Goal: Task Accomplishment & Management: Complete application form

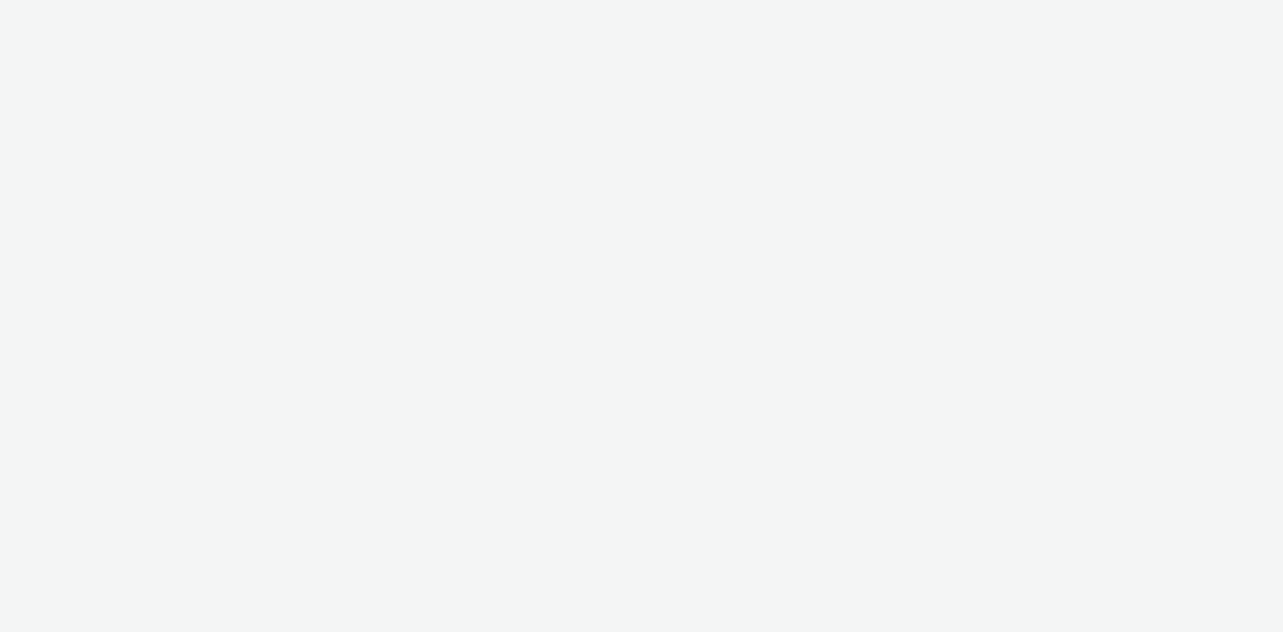
select select "08a58170-7f08-4922-abc8-b2d1eb407230"
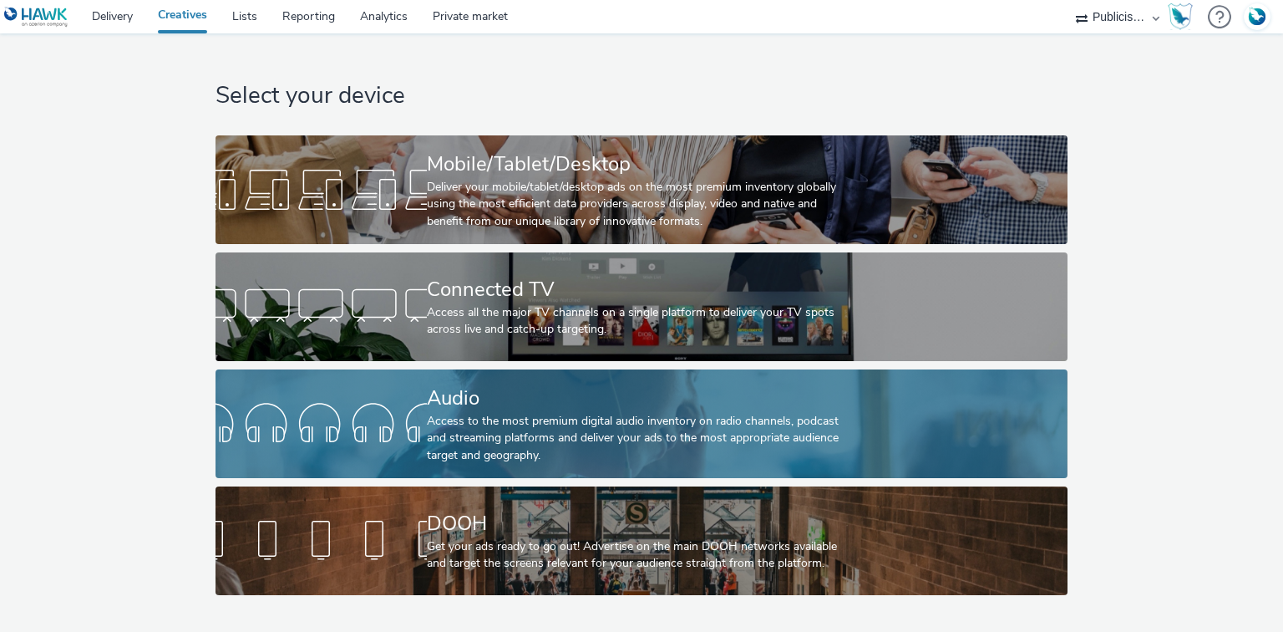
click at [452, 411] on div "Audio" at bounding box center [638, 397] width 423 height 29
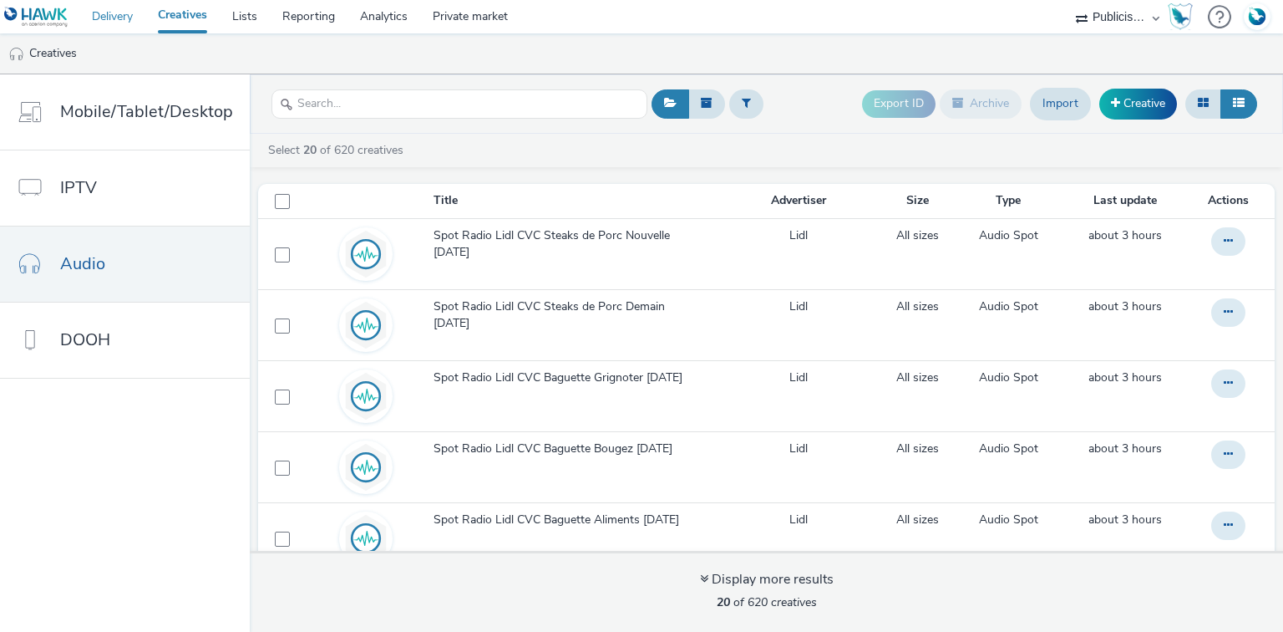
click at [119, 10] on link "Delivery" at bounding box center [112, 16] width 66 height 33
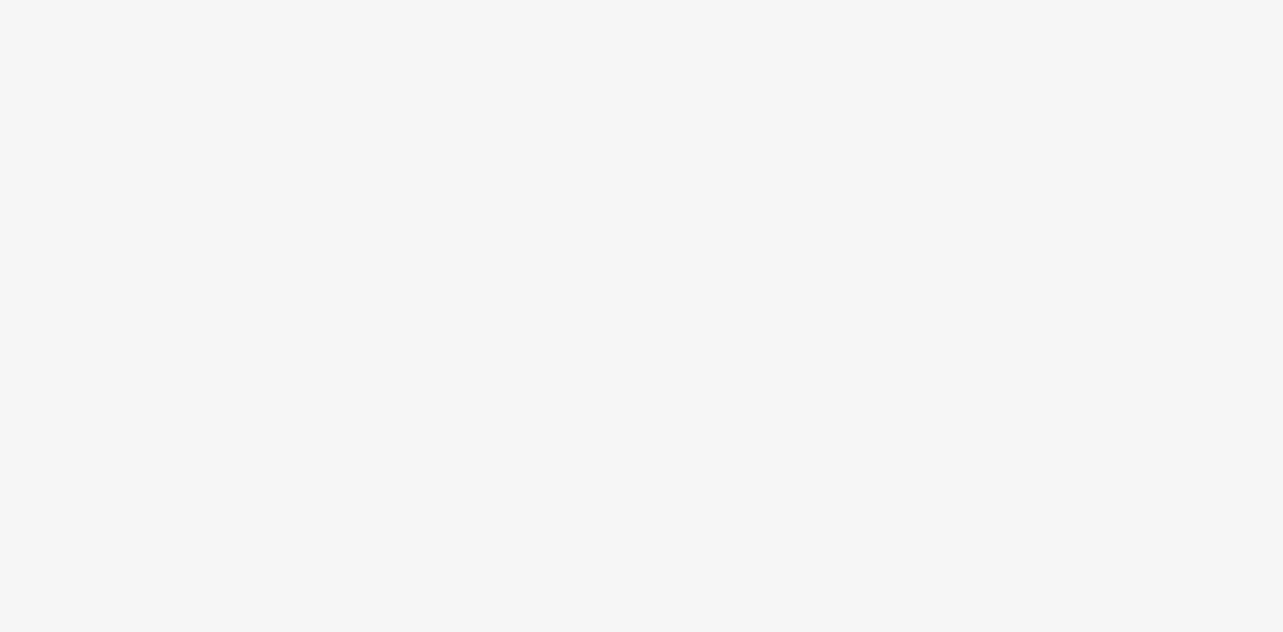
select select "08a58170-7f08-4922-abc8-b2d1eb407230"
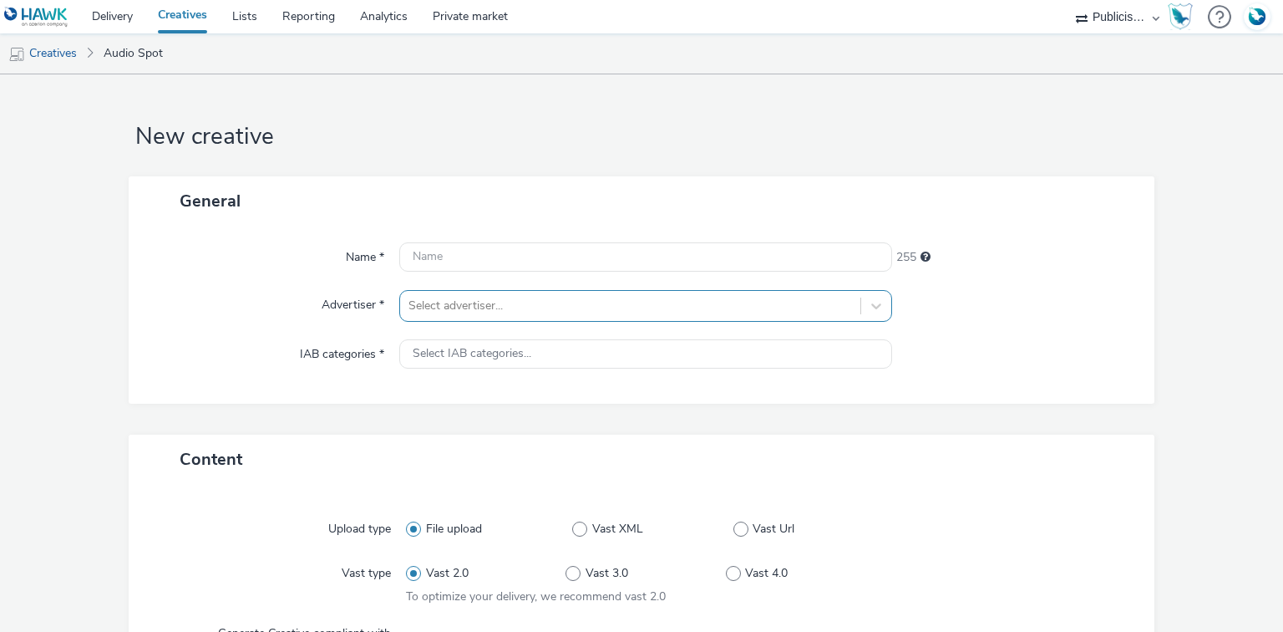
click at [454, 313] on div "Select advertiser..." at bounding box center [645, 306] width 492 height 32
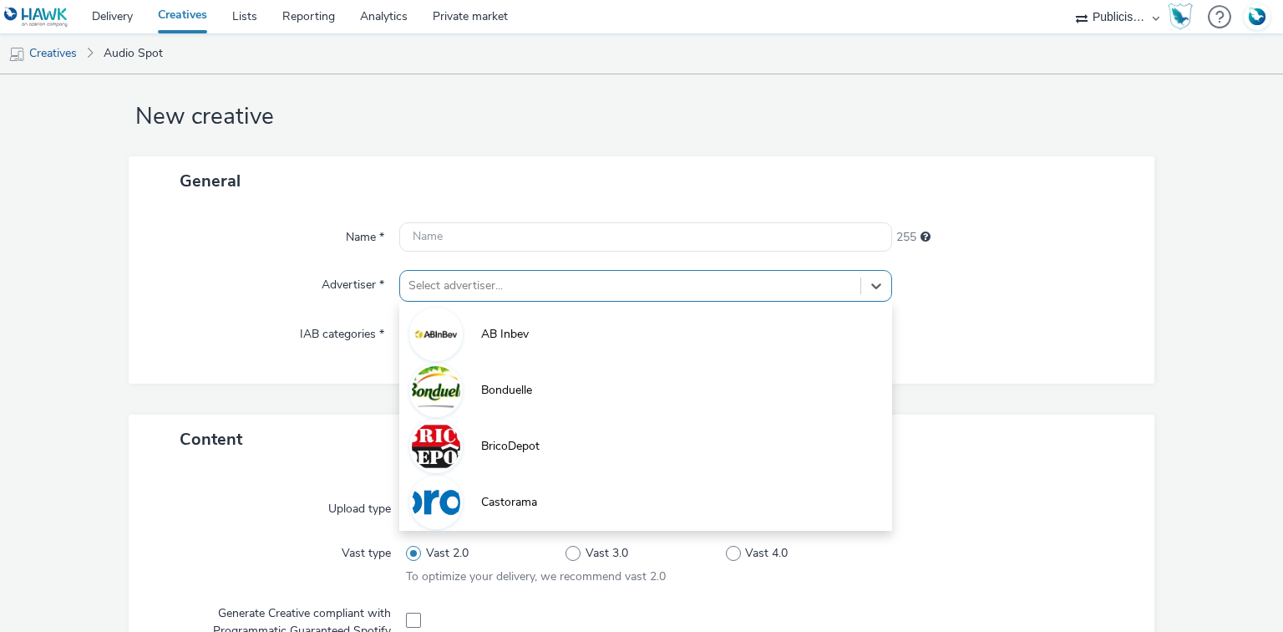
scroll to position [21, 0]
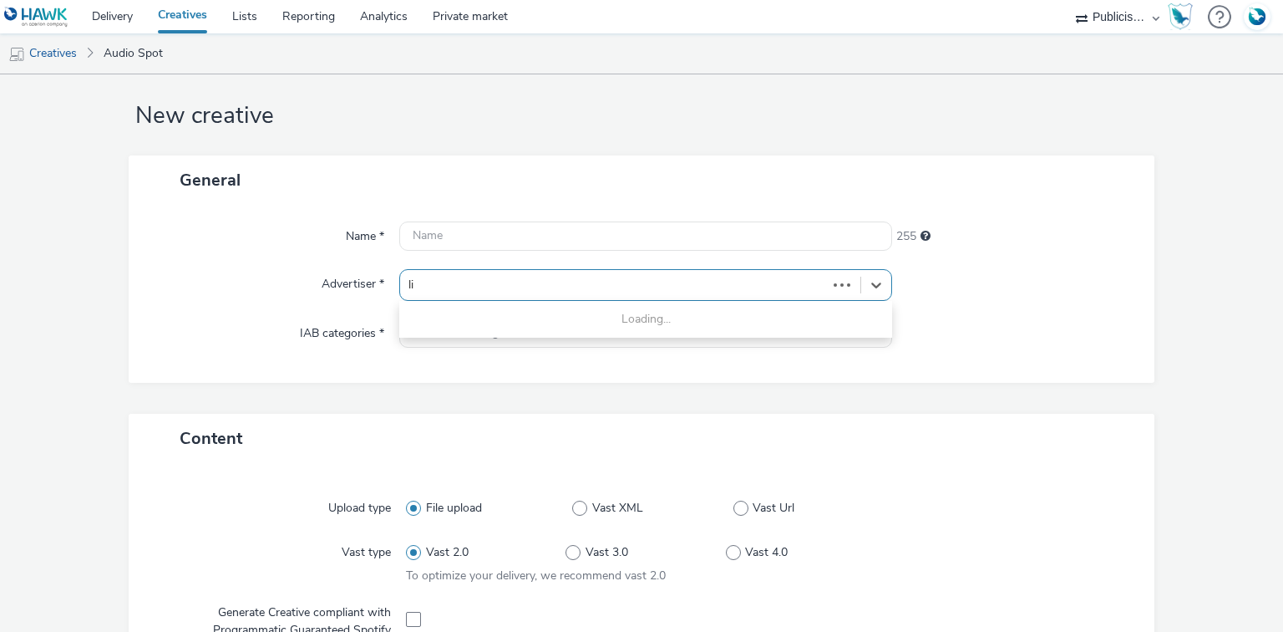
type input "lid"
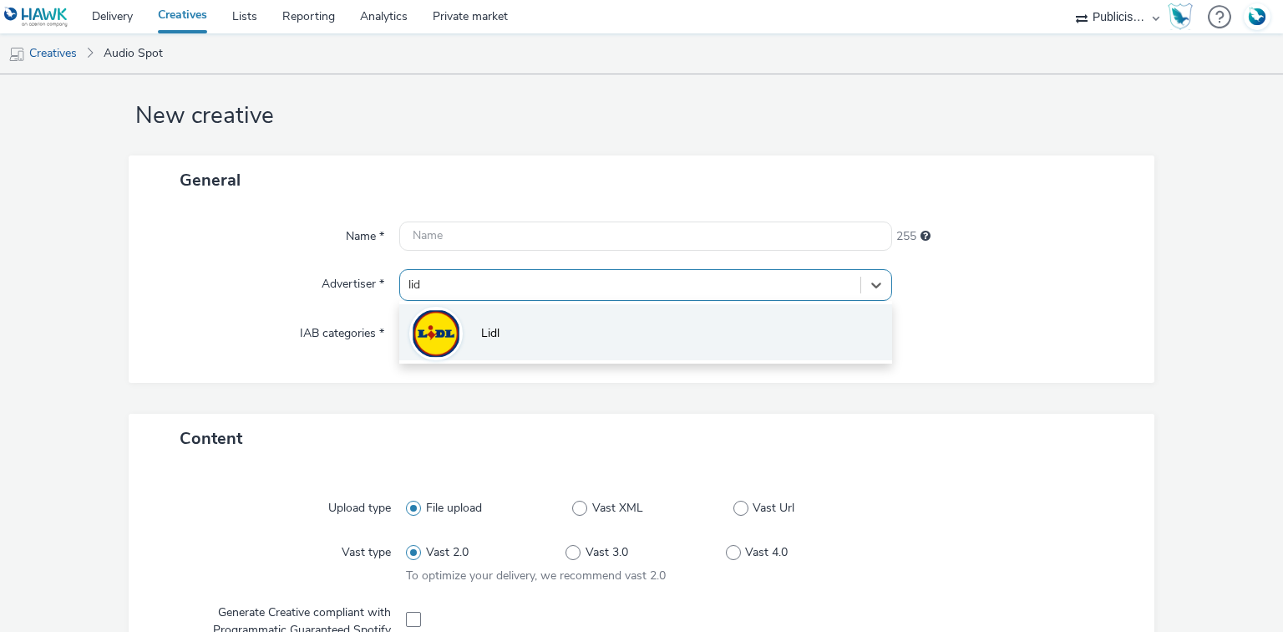
click at [464, 334] on li "Lidl" at bounding box center [645, 332] width 492 height 56
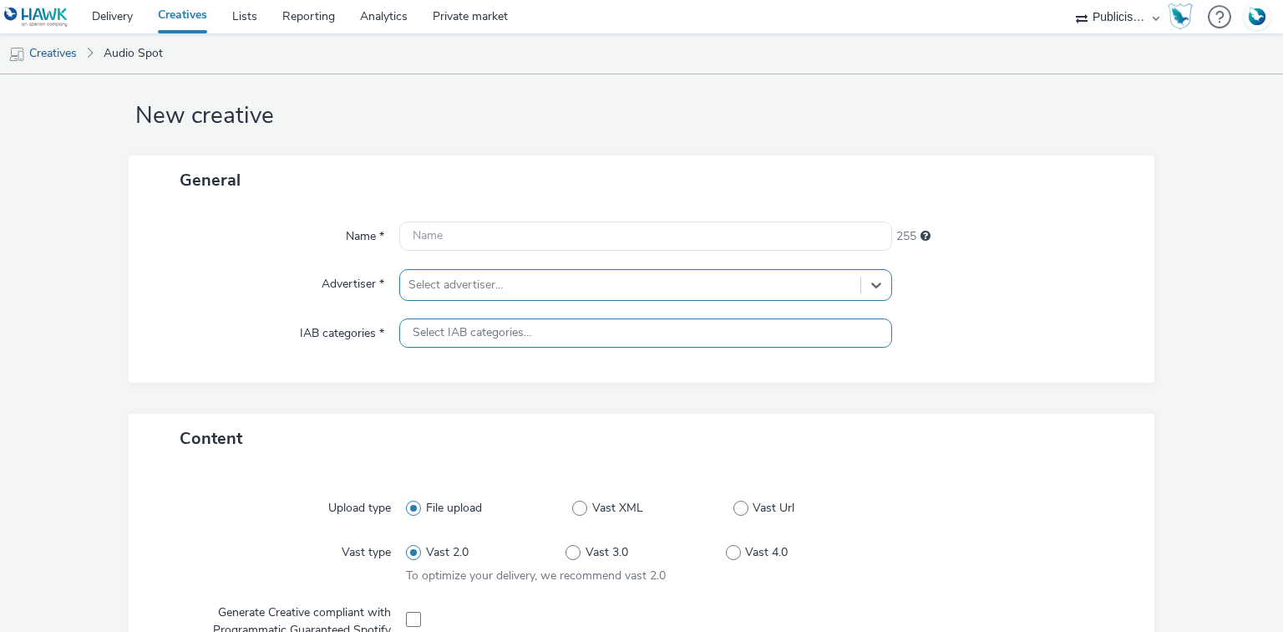
type input "[URL][DOMAIN_NAME]"
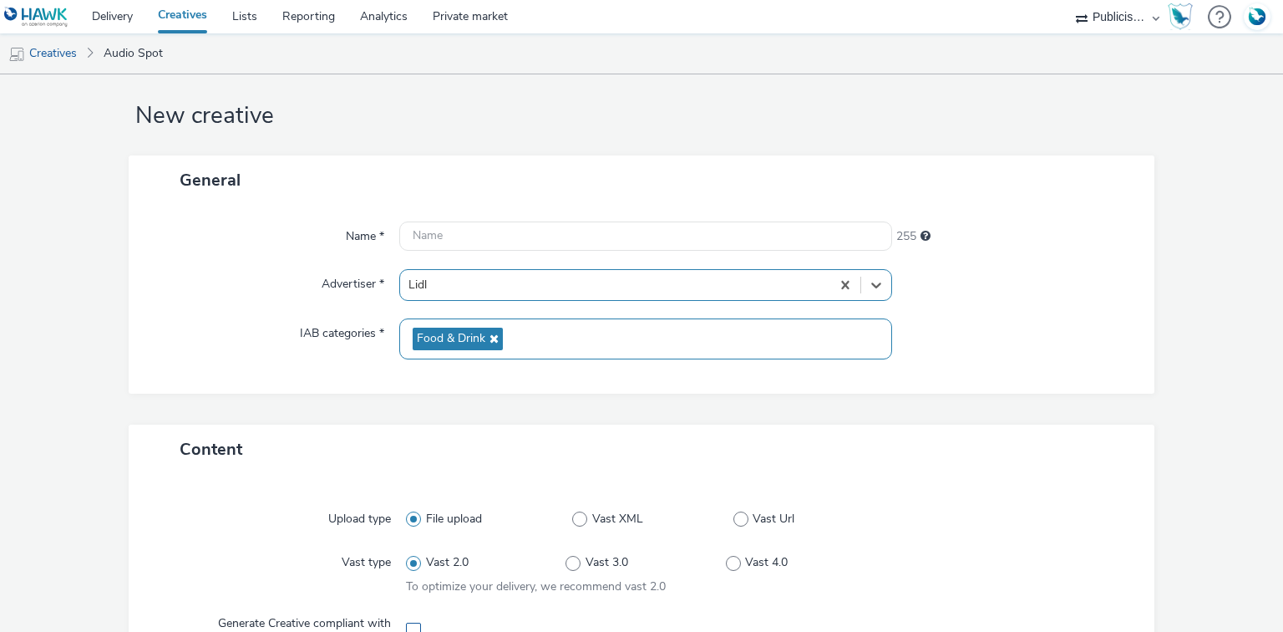
click at [414, 625] on span at bounding box center [413, 629] width 15 height 15
checkbox input "true"
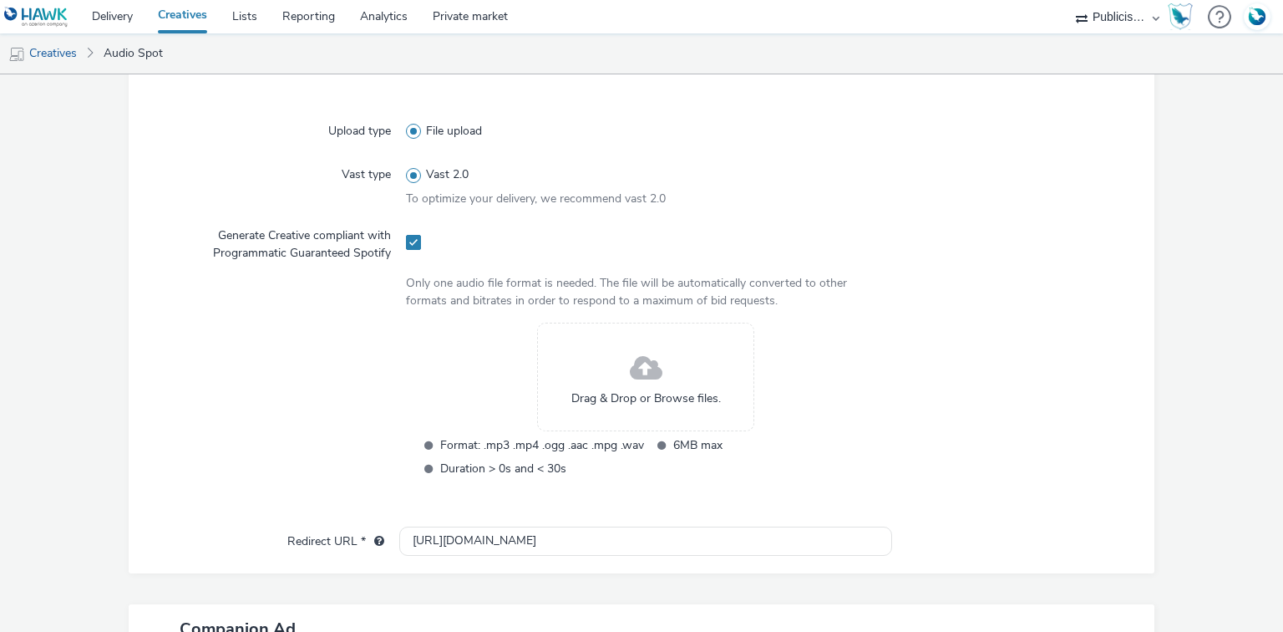
scroll to position [556, 0]
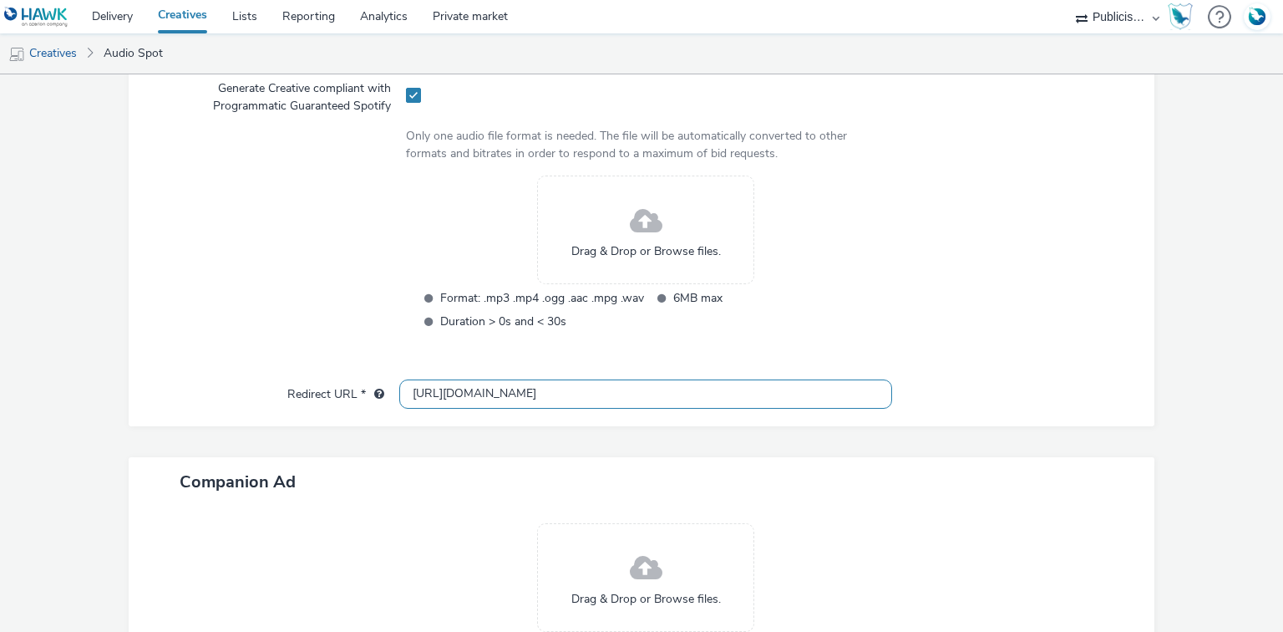
click at [435, 390] on input "http://lidl.fr" at bounding box center [645, 393] width 492 height 29
paste input "s://www.lidl.fr/l/catalogue-de-la-semaine/du-02-10-au-08-10-les-promos-de-la-se…"
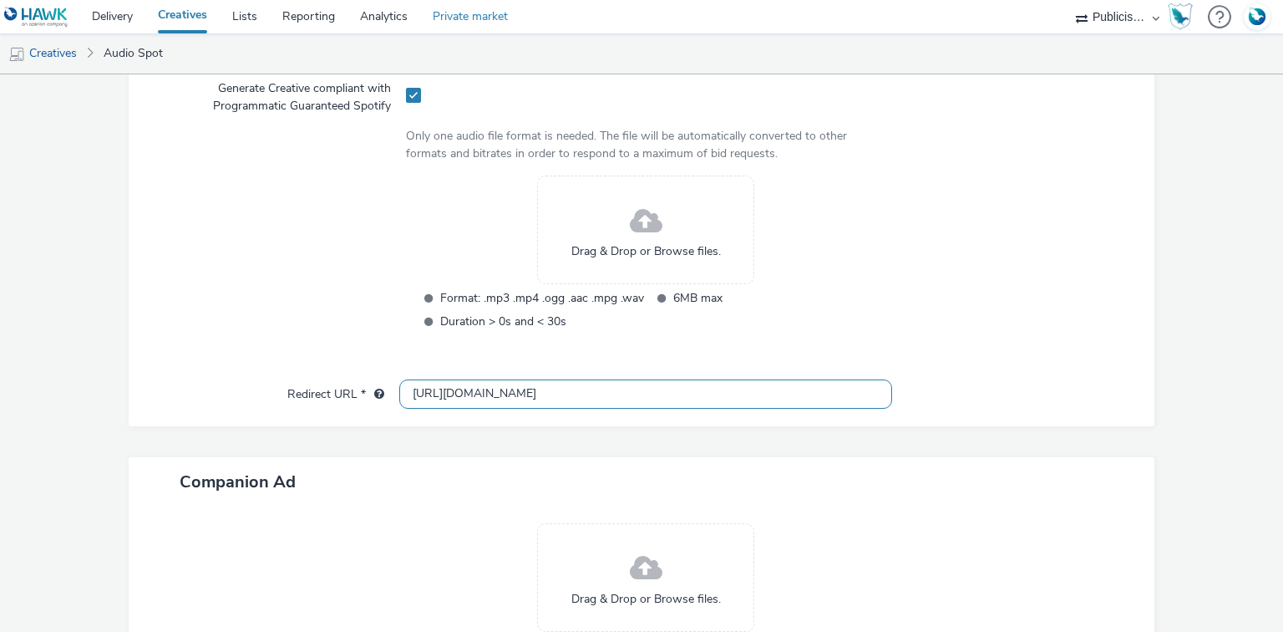
type input "https://www.lidl.fr/l/catalogue-de-la-semaine/du-02-10-au-08-10-les-promos-de-l…"
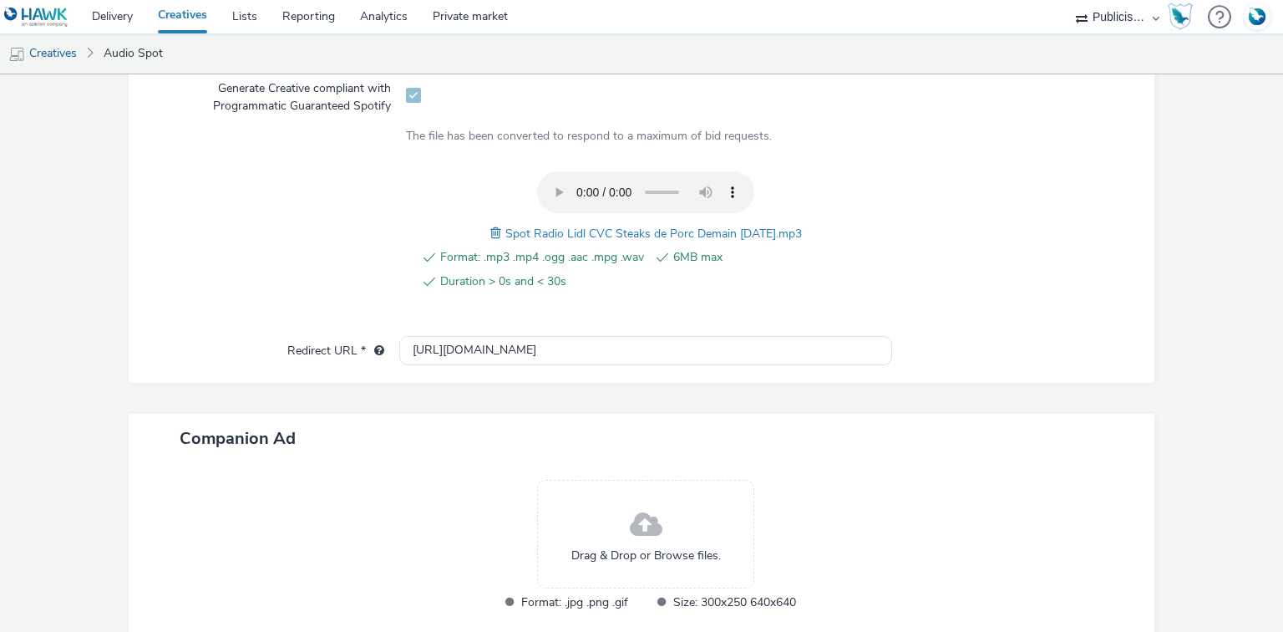
scroll to position [0, 0]
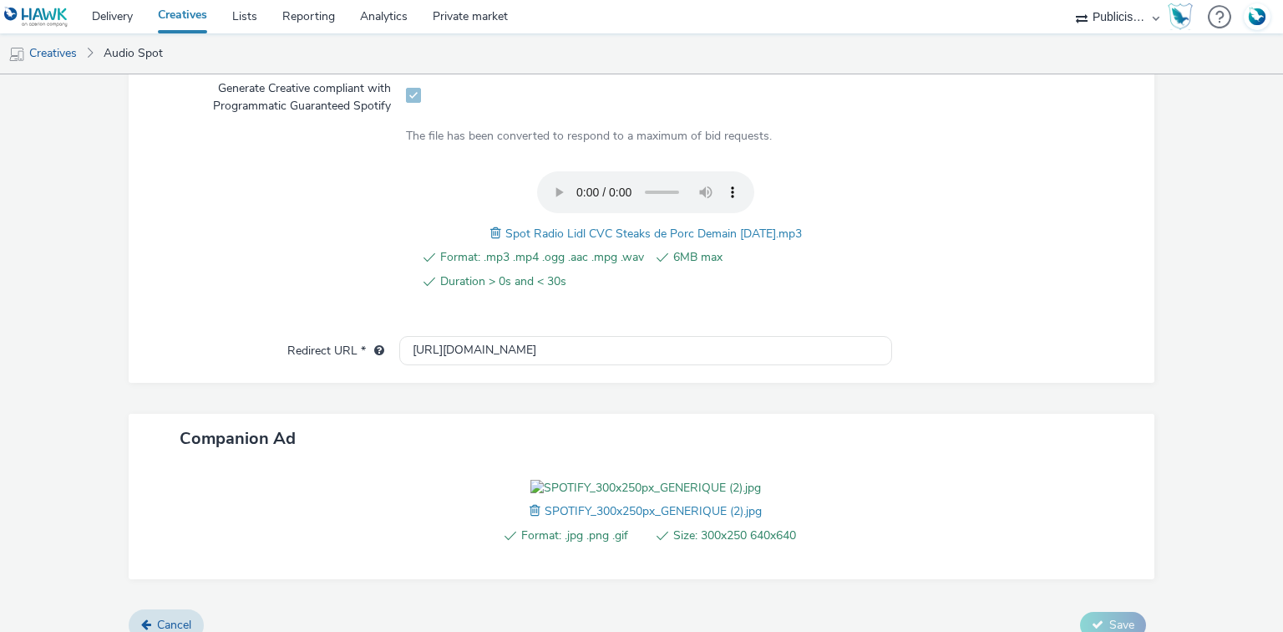
click at [611, 233] on span "Spot Radio Lidl CVC Steaks de Porc Demain 23-09-25.mp3" at bounding box center [653, 234] width 297 height 16
copy span "Spot Radio Lidl CVC Steaks de Porc Demain 23-09-25.mp3"
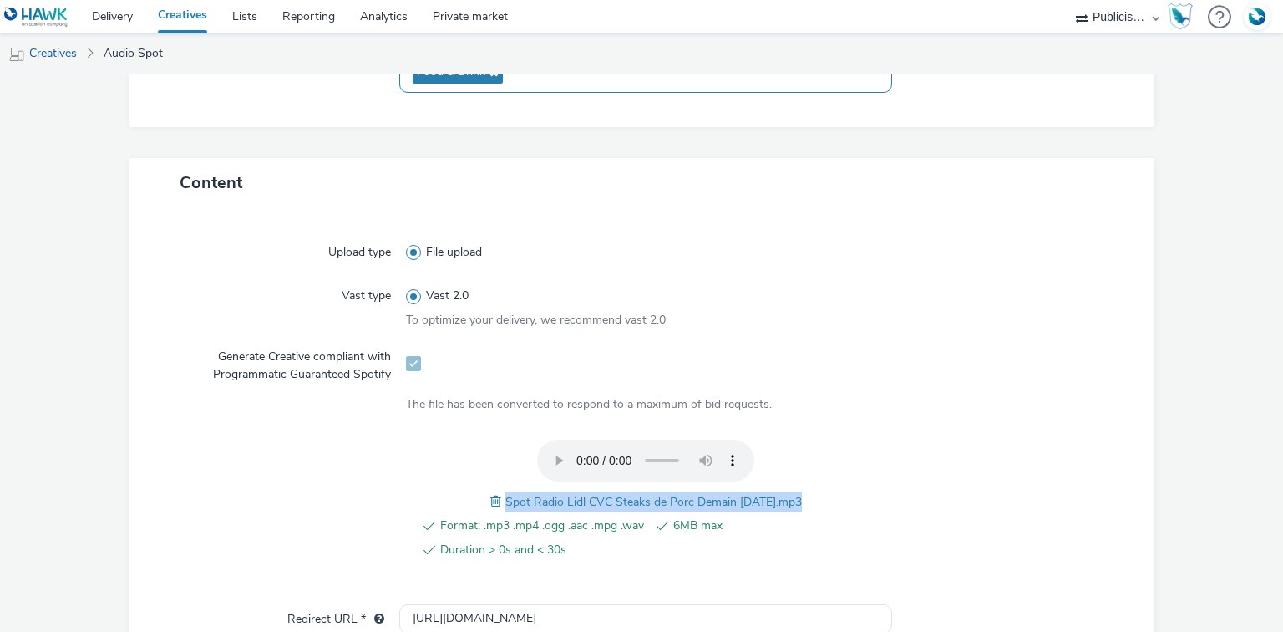
scroll to position [88, 0]
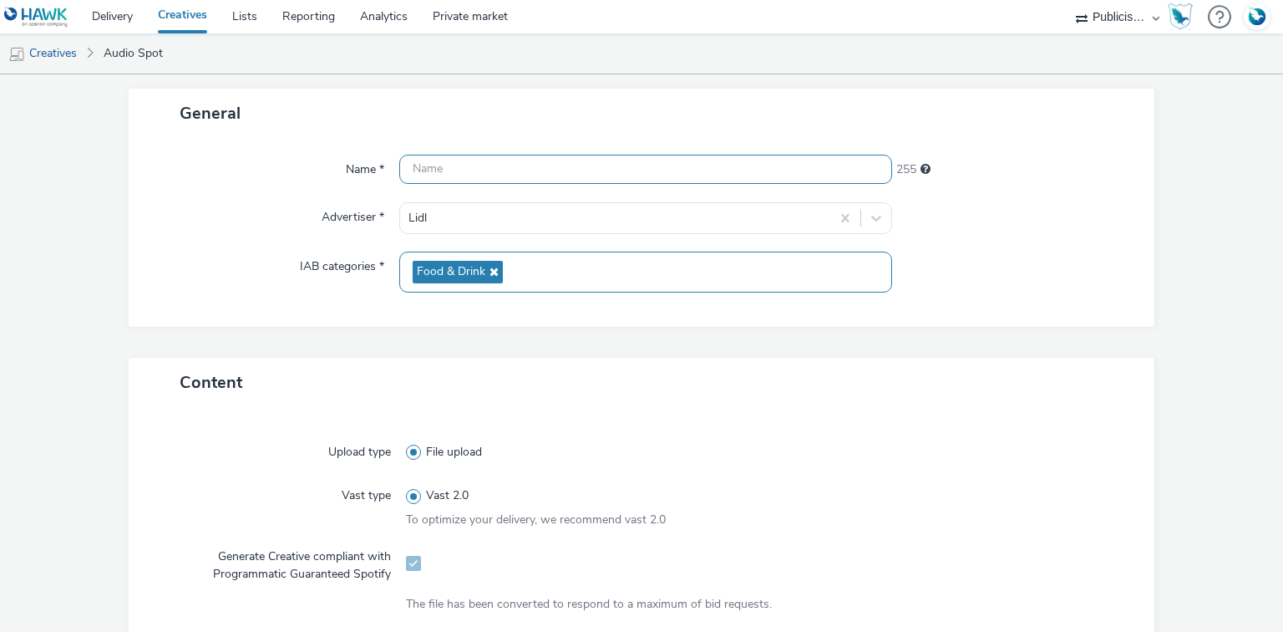
click at [465, 180] on input "text" at bounding box center [645, 169] width 492 height 29
paste input "Spot Radio Lidl CVC Steaks de Porc Demain 23-09-25.mp3"
drag, startPoint x: 742, startPoint y: 184, endPoint x: 768, endPoint y: 188, distance: 26.2
click at [753, 187] on div "Name * Spot Radio Lidl CVC Steaks de Porc Demain 23-09-25.mp3 201 Advertiser * …" at bounding box center [642, 232] width 1027 height 189
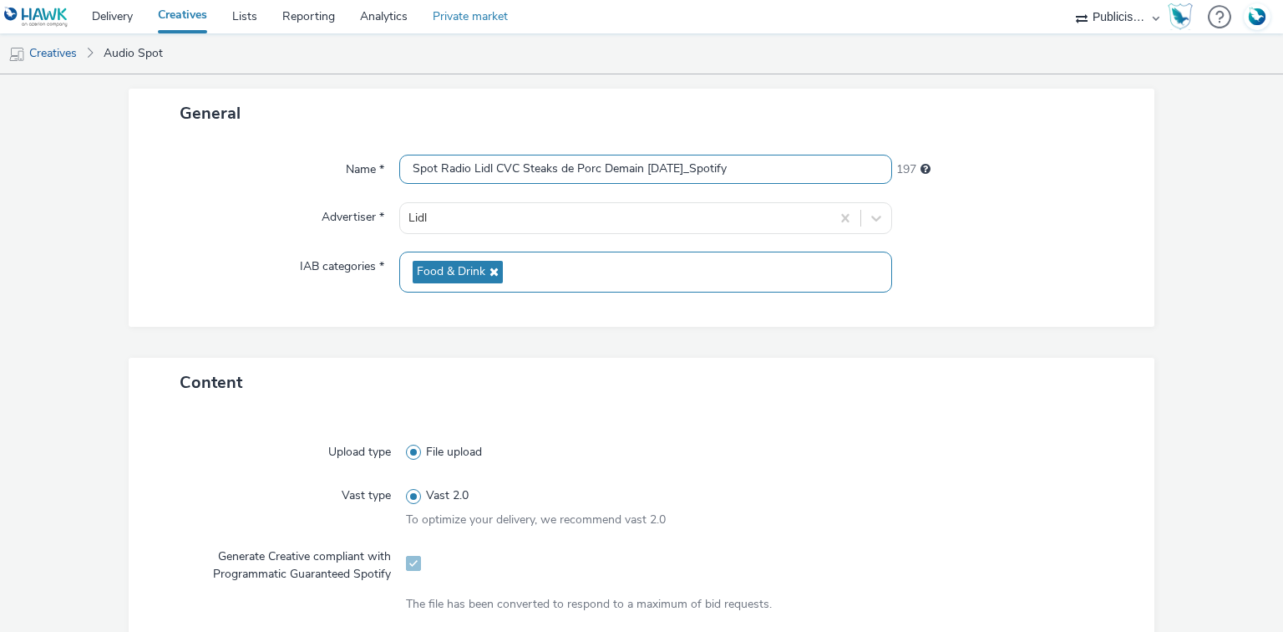
type input "Spot Radio Lidl CVC Steaks de Porc Demain 23-09-25_Spotify"
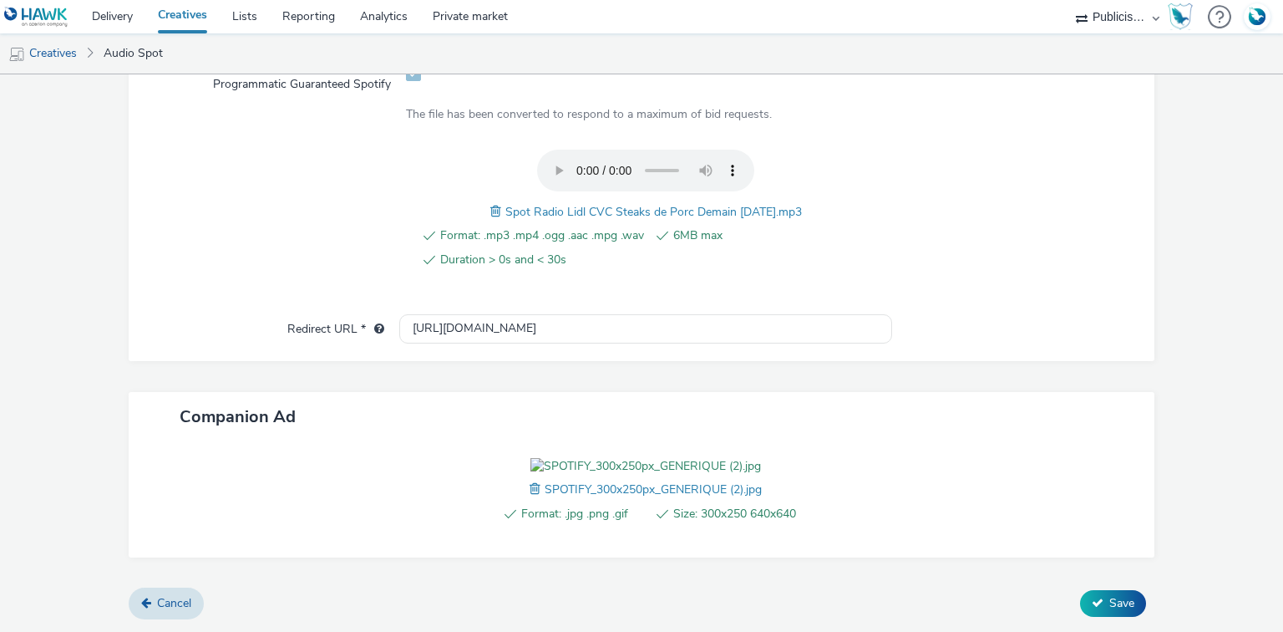
scroll to position [671, 0]
click at [1094, 615] on button "Save" at bounding box center [1113, 603] width 66 height 27
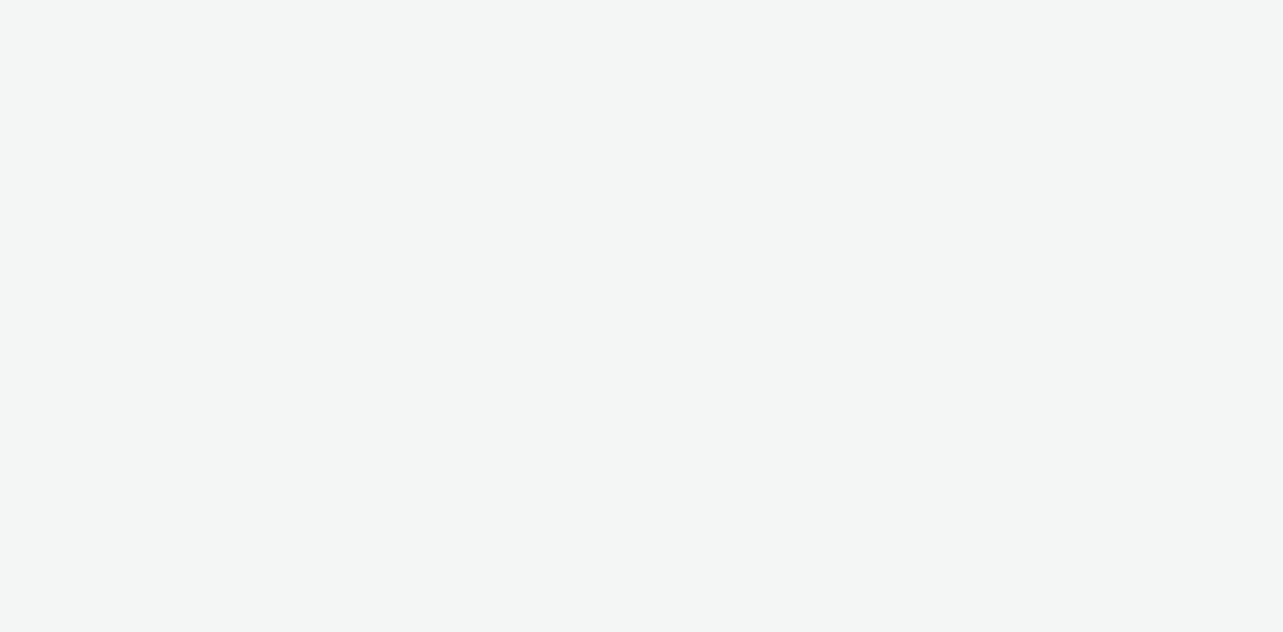
select select "08a58170-7f08-4922-abc8-b2d1eb407230"
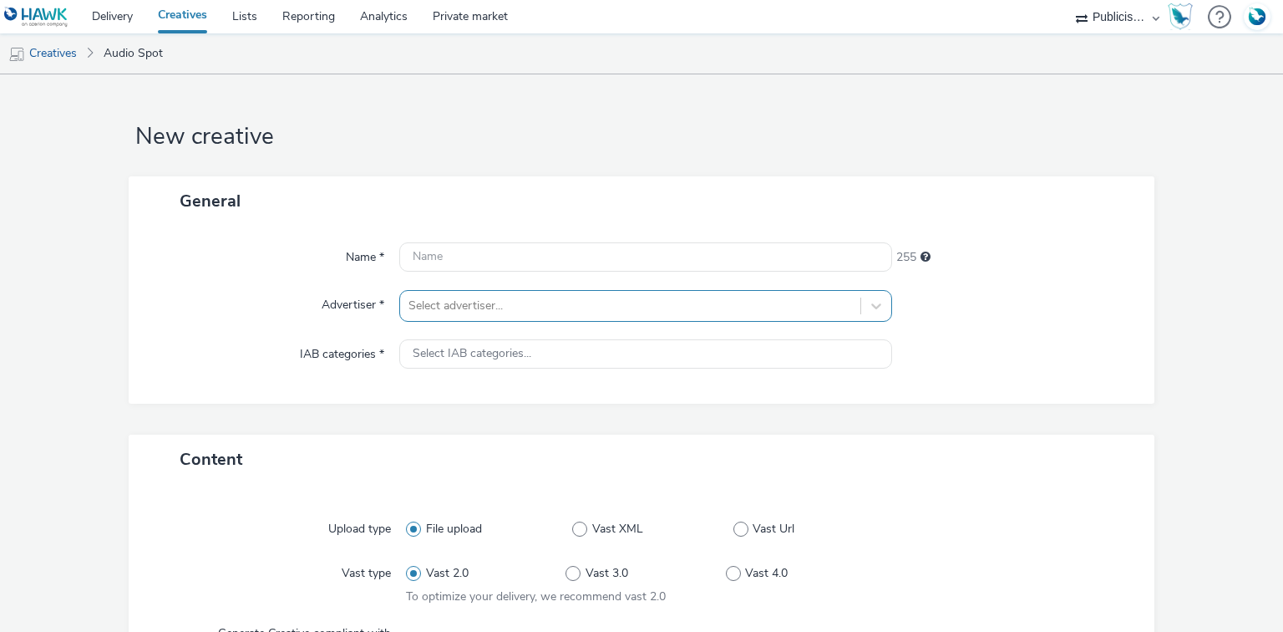
click at [451, 311] on div at bounding box center [630, 306] width 443 height 20
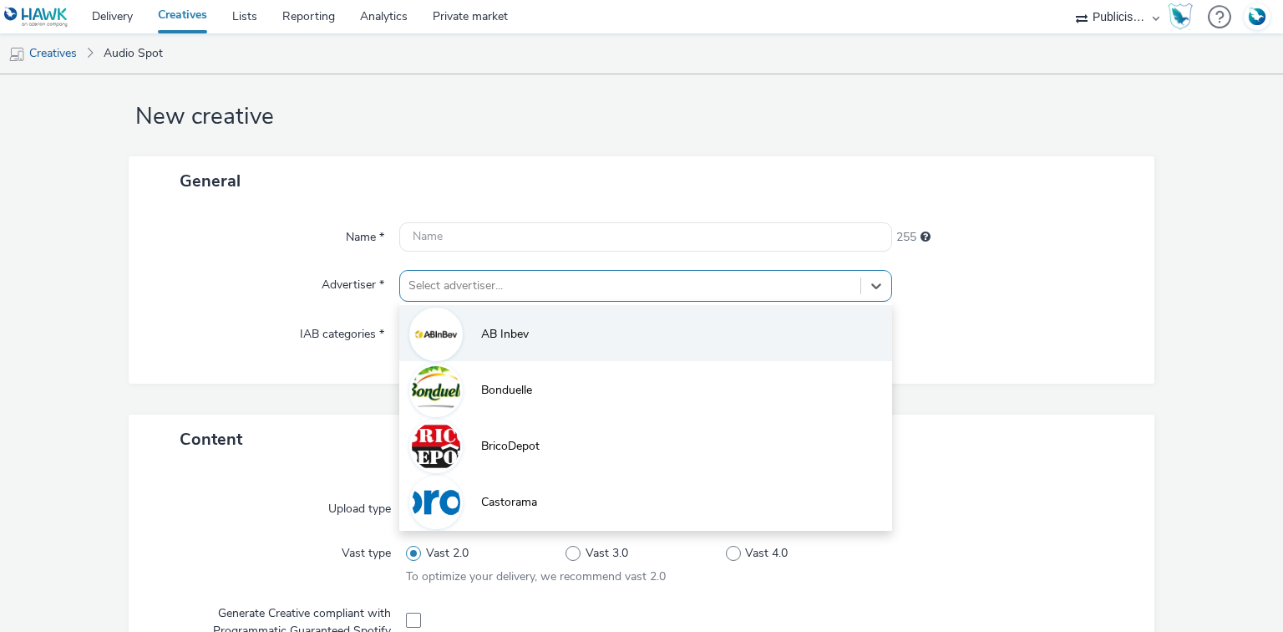
paste input "lid"
type input "lid"
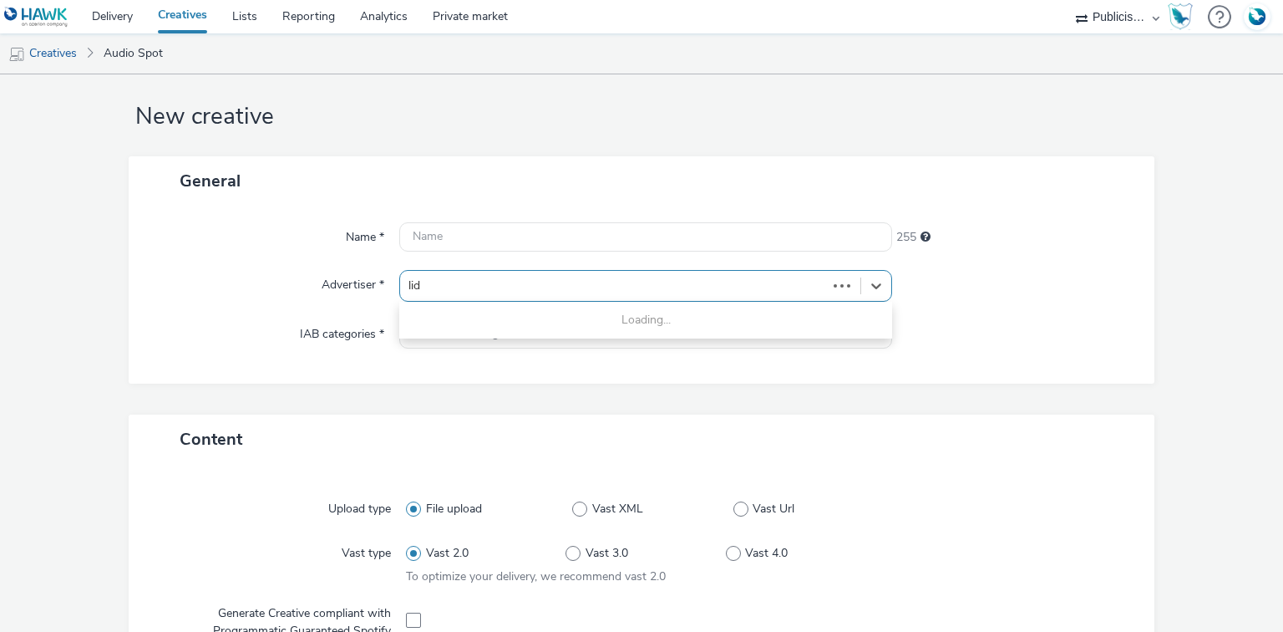
scroll to position [21, 0]
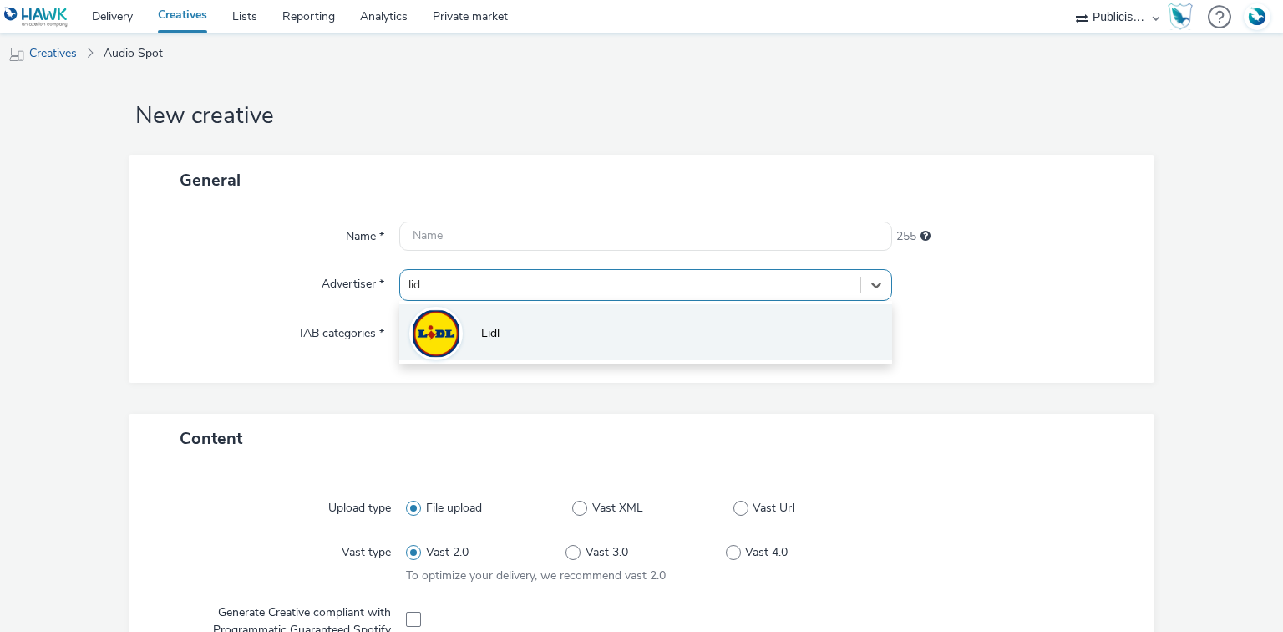
click at [446, 334] on img at bounding box center [436, 333] width 48 height 48
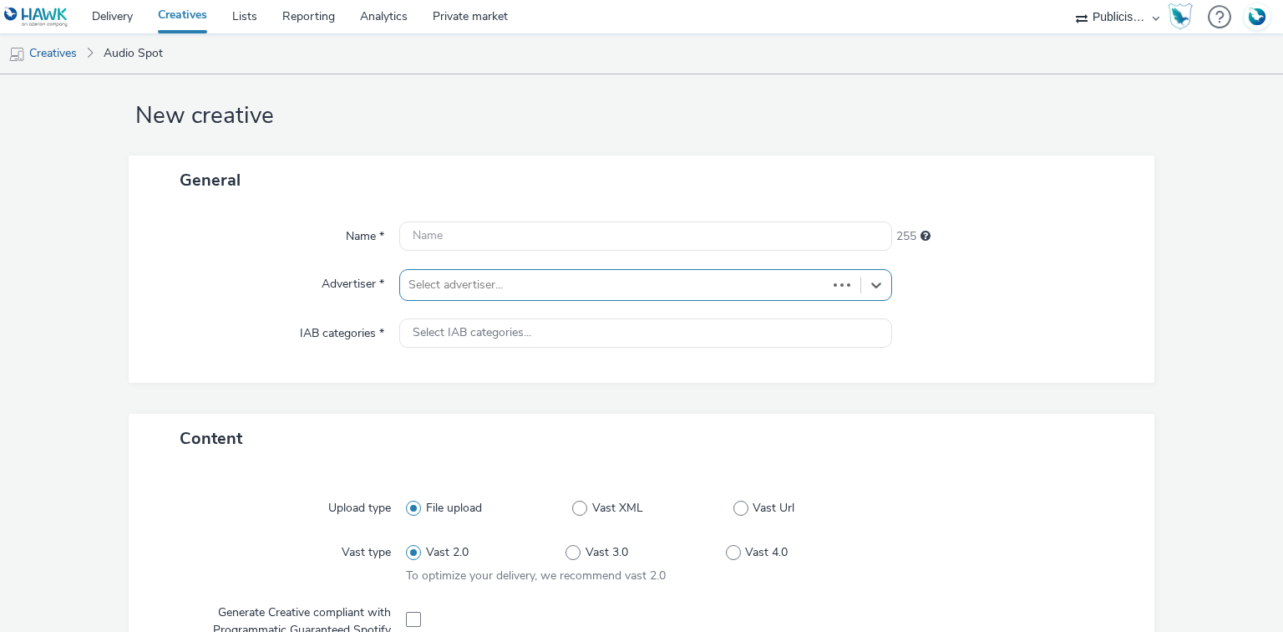
type input "http://lidl.fr"
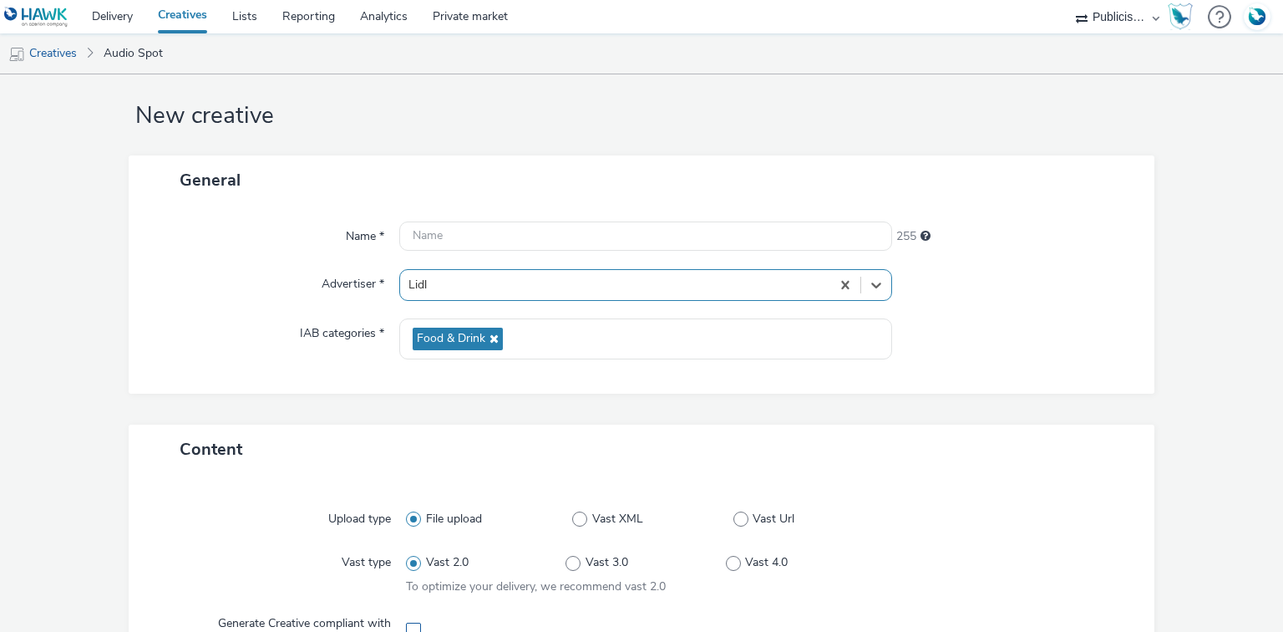
click at [411, 628] on span at bounding box center [413, 629] width 15 height 15
checkbox input "true"
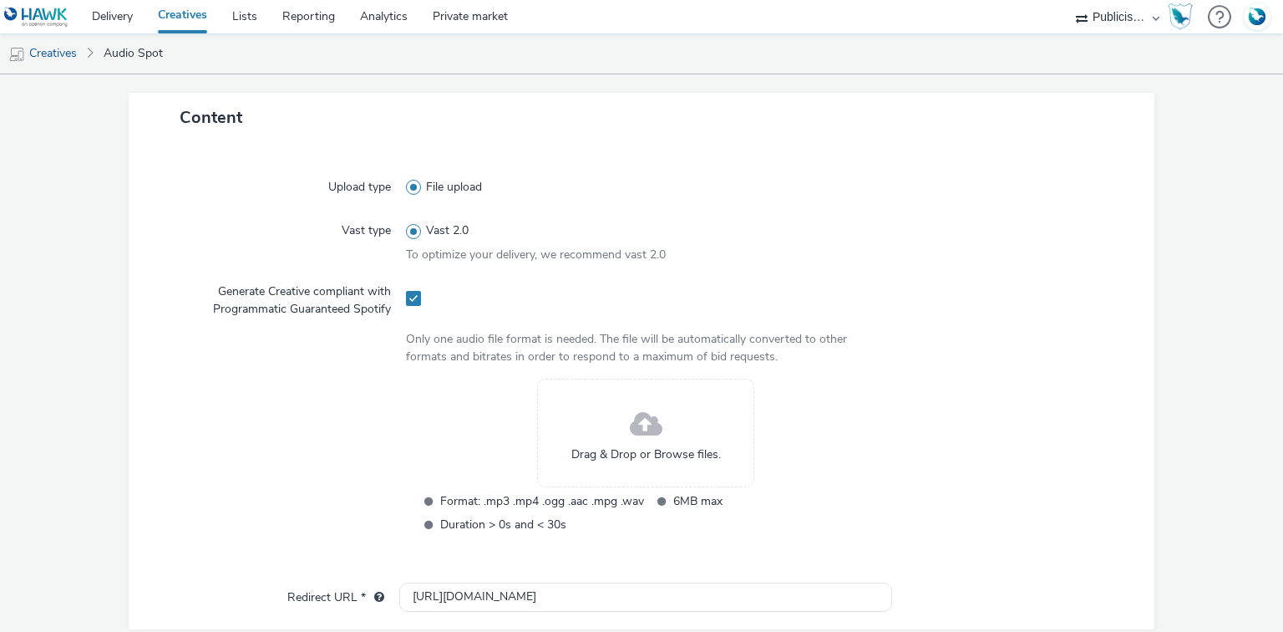
scroll to position [489, 0]
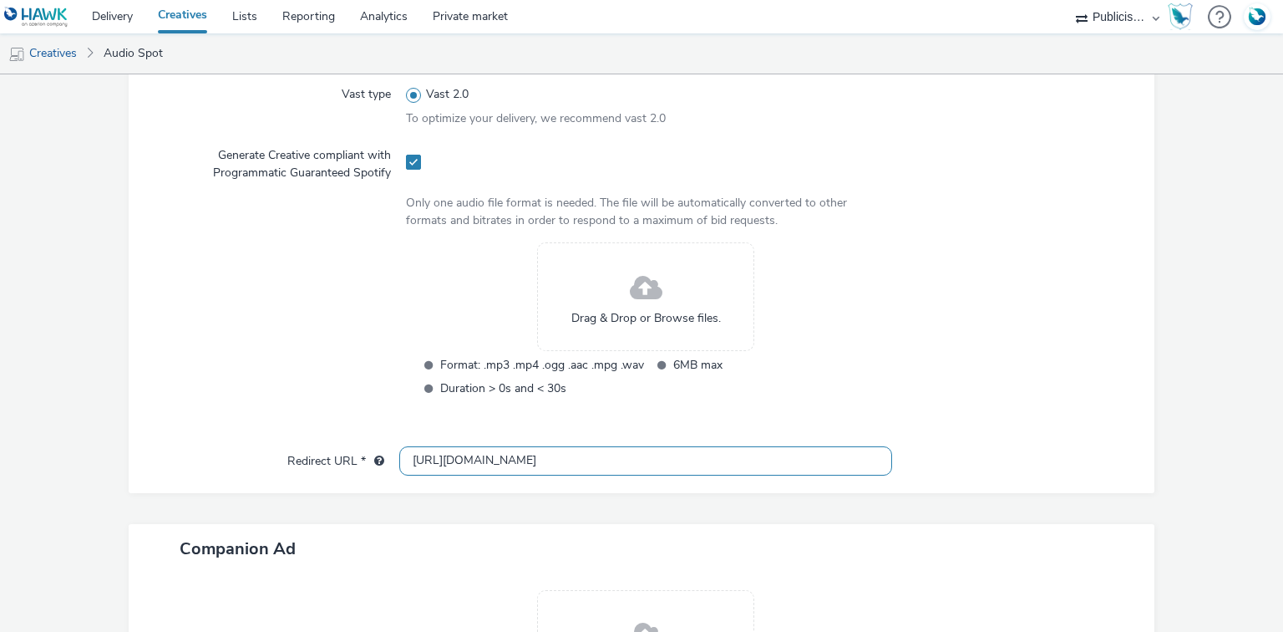
click at [428, 453] on input "http://lidl.fr" at bounding box center [645, 460] width 492 height 29
paste input "s://www.lidl.fr/l/catalogue-de-la-semaine/du-02-10-au-08-10-les-promos-de-la-se…"
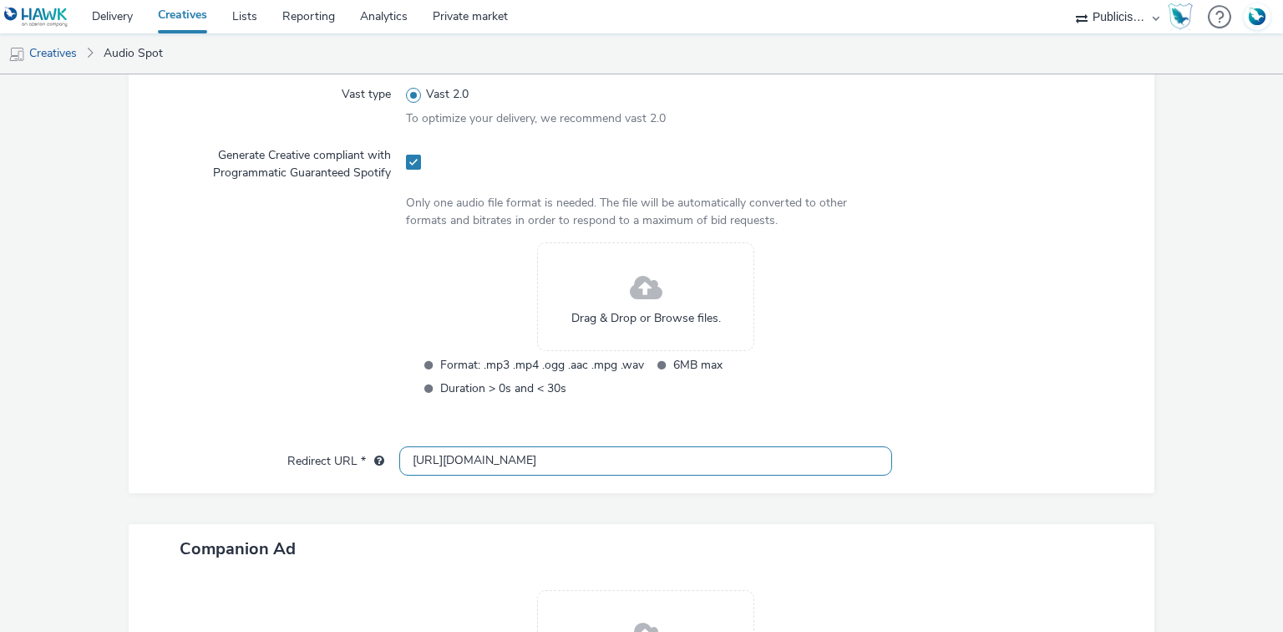
type input "https://www.lidl.fr/l/catalogue-de-la-semaine/du-02-10-au-08-10-les-promos-de-l…"
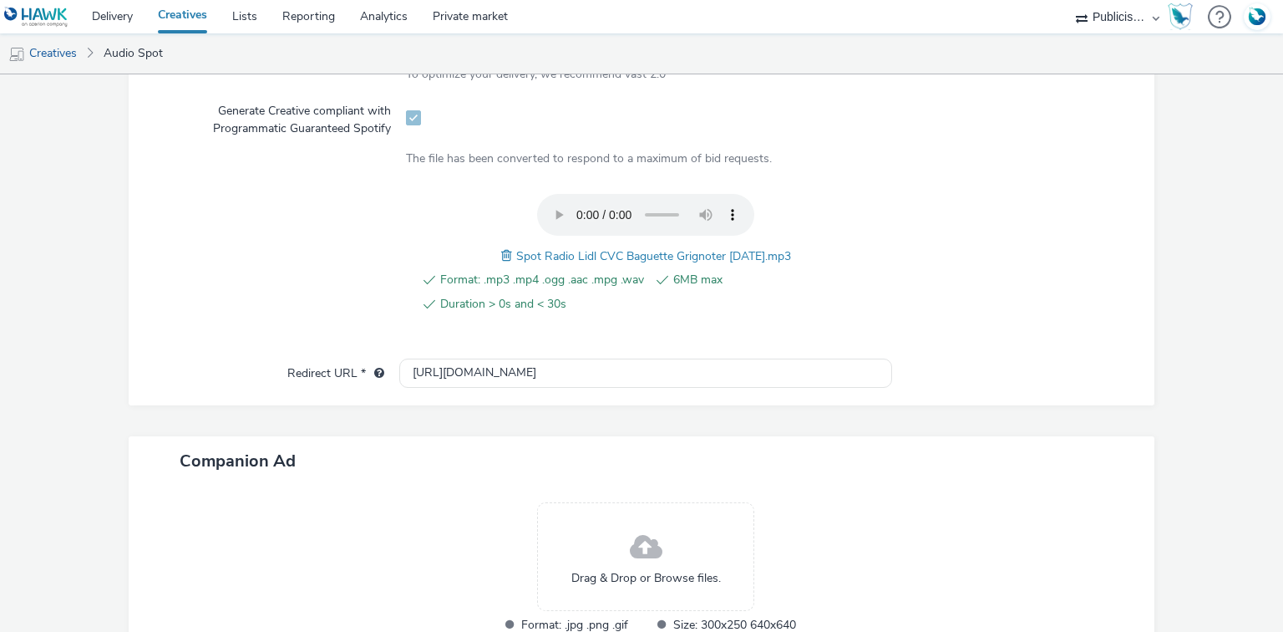
scroll to position [622, 0]
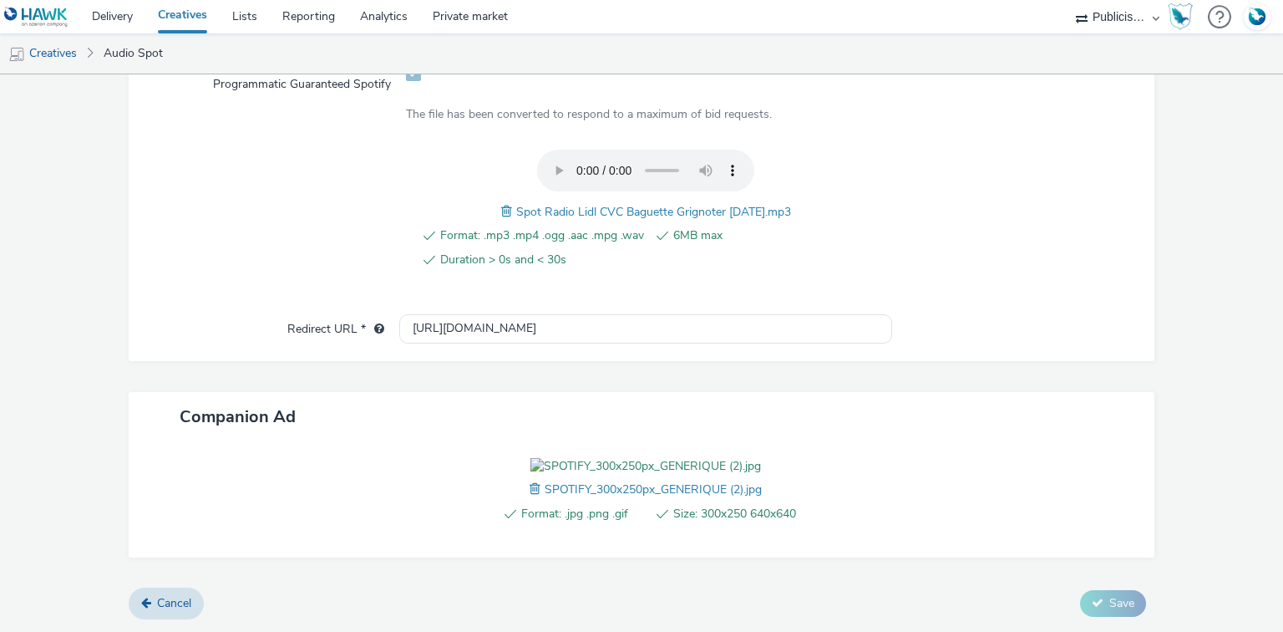
click at [601, 204] on span "Spot Radio Lidl CVC Baguette Grignoter 29-09-25.mp3" at bounding box center [653, 212] width 275 height 16
copy span "Spot Radio Lidl CVC Baguette Grignoter 29-09-25.mp3"
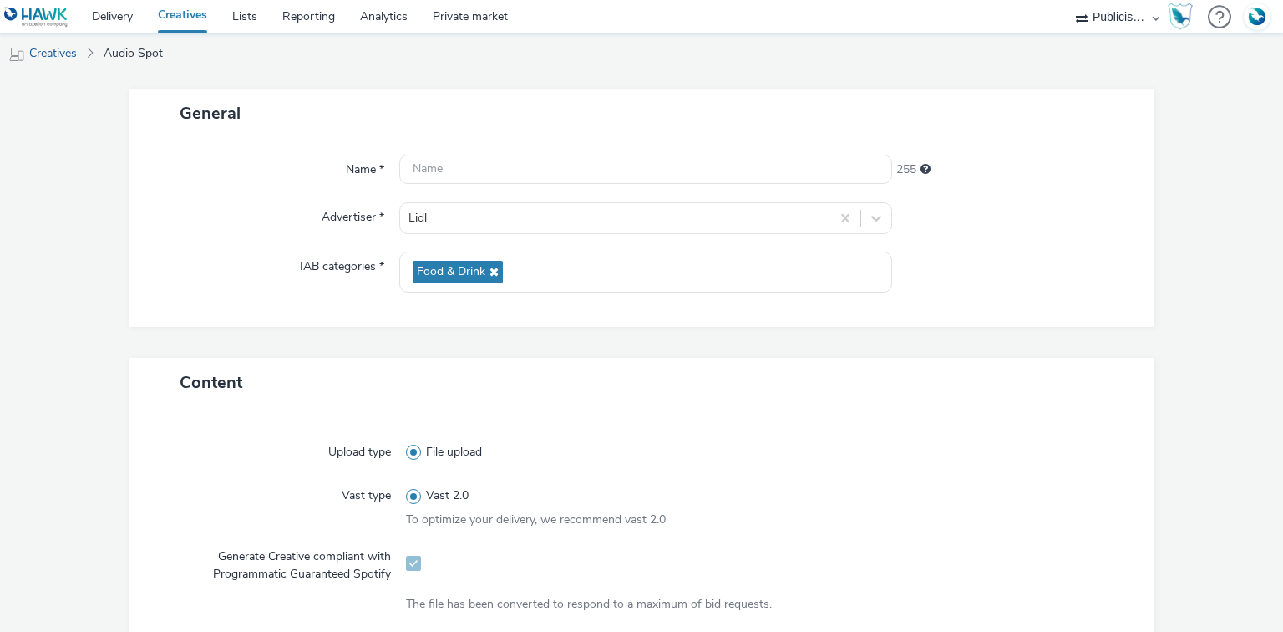
scroll to position [0, 0]
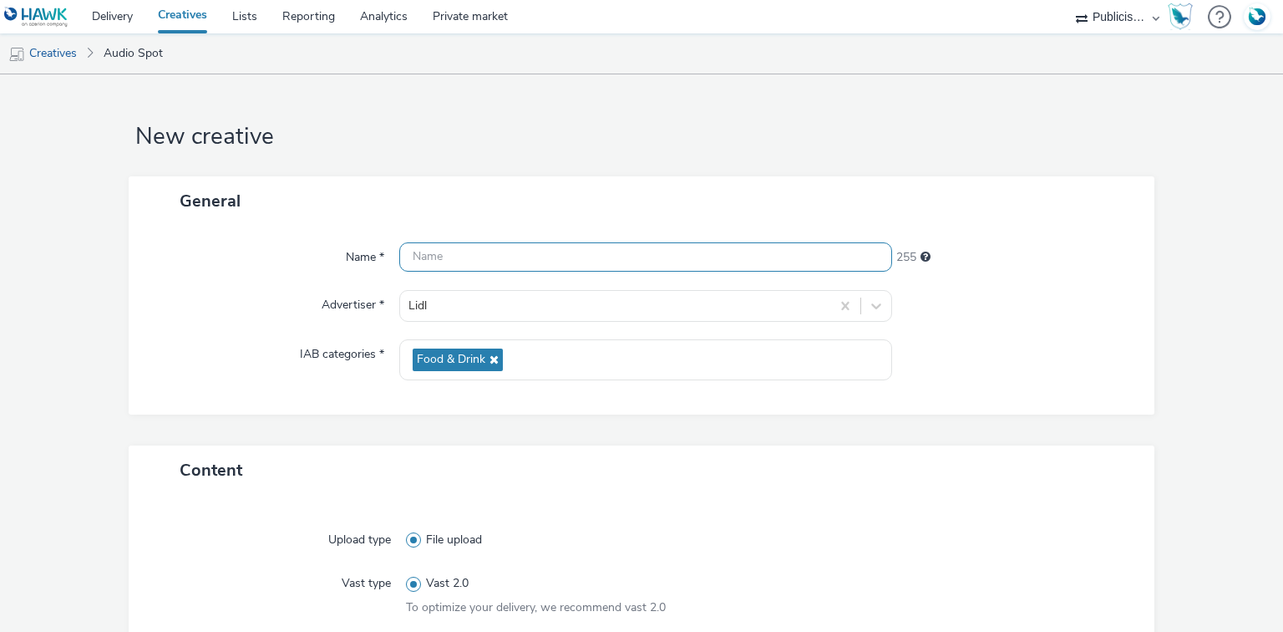
click at [505, 258] on input "text" at bounding box center [645, 256] width 492 height 29
paste input "Spot Radio Lidl CVC Baguette Grignoter 29-09-25.mp3"
paste input "_Spotify"
type input "Spot Radio Lidl CVC Baguette Grignoter 29-09-25_Spotify"
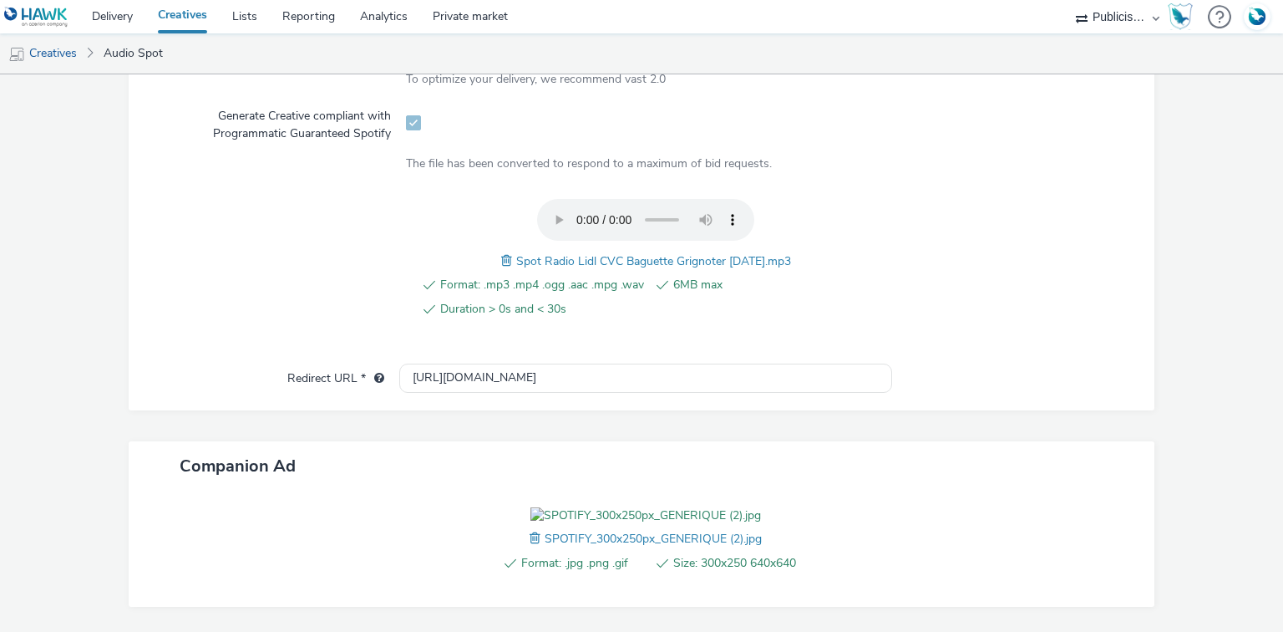
scroll to position [668, 0]
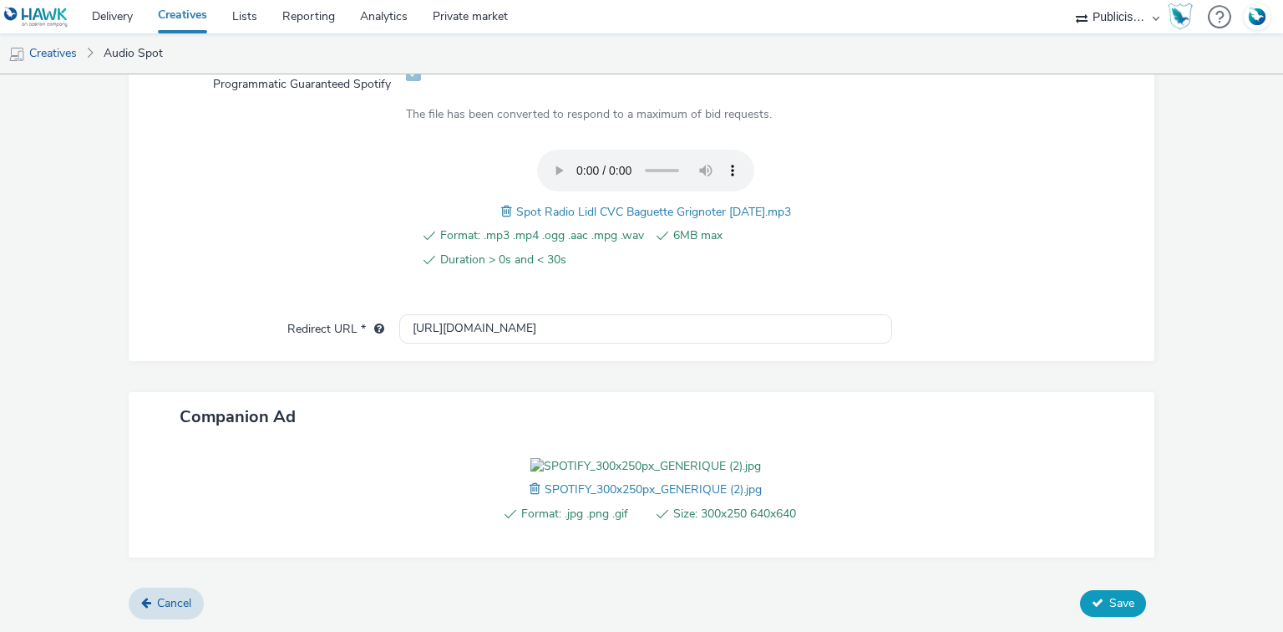
click at [1092, 602] on icon at bounding box center [1098, 602] width 12 height 12
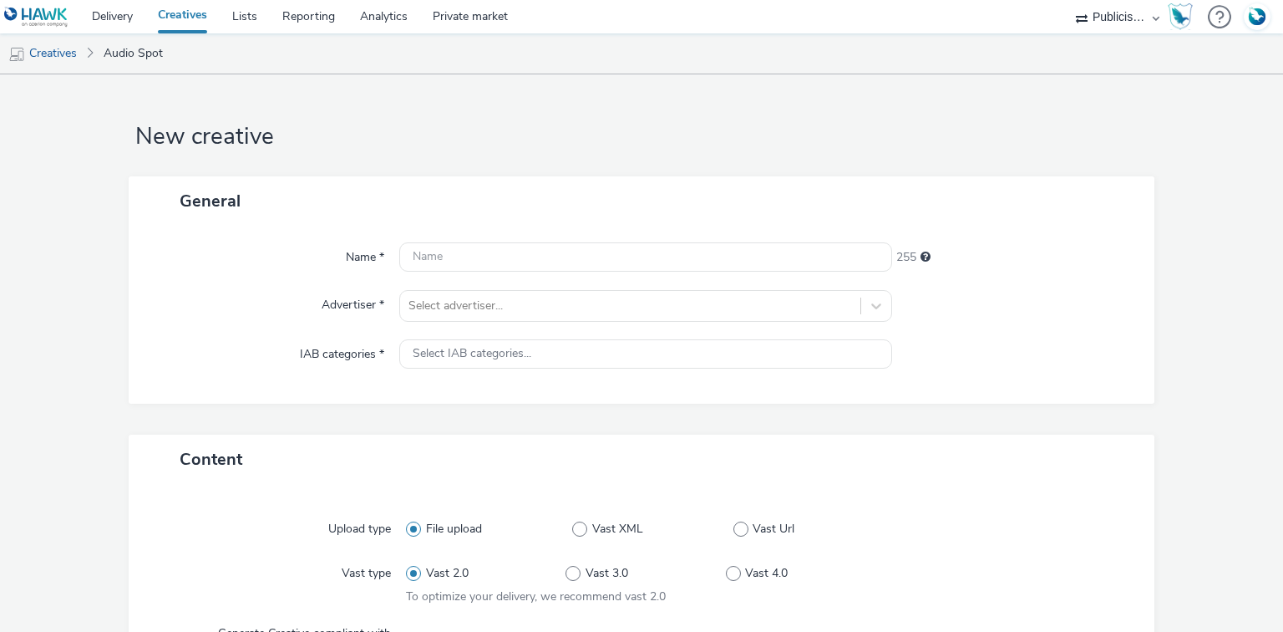
select select "08a58170-7f08-4922-abc8-b2d1eb407230"
click at [451, 315] on div "Select advertiser..." at bounding box center [645, 306] width 492 height 32
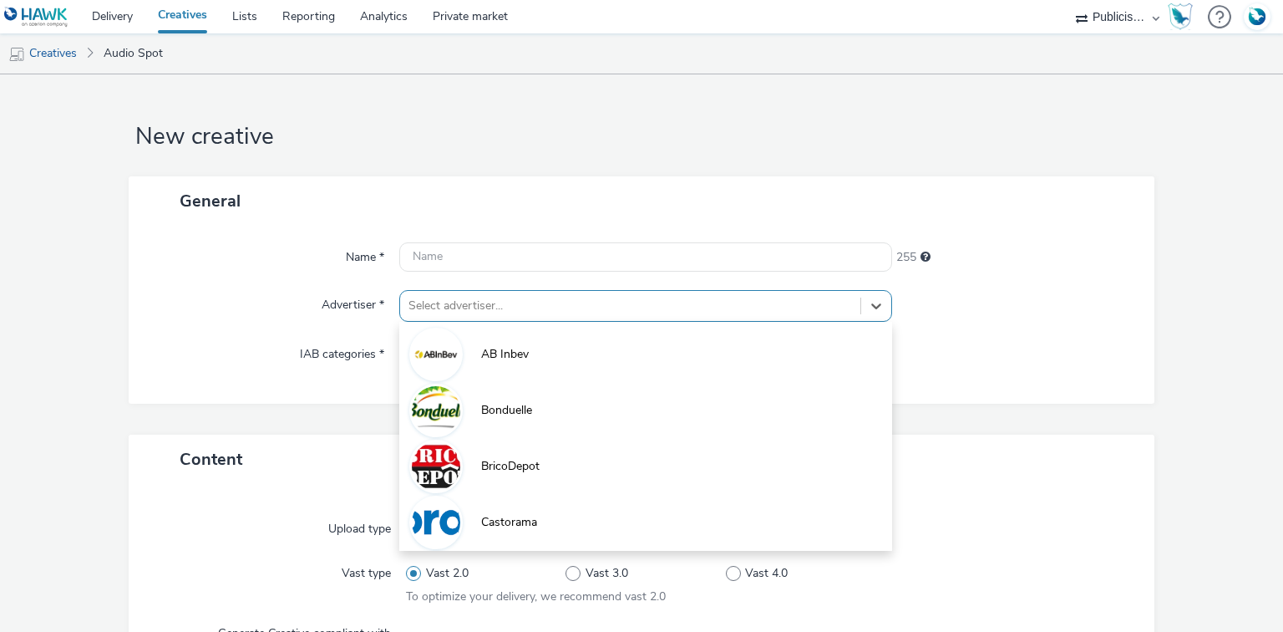
scroll to position [21, 0]
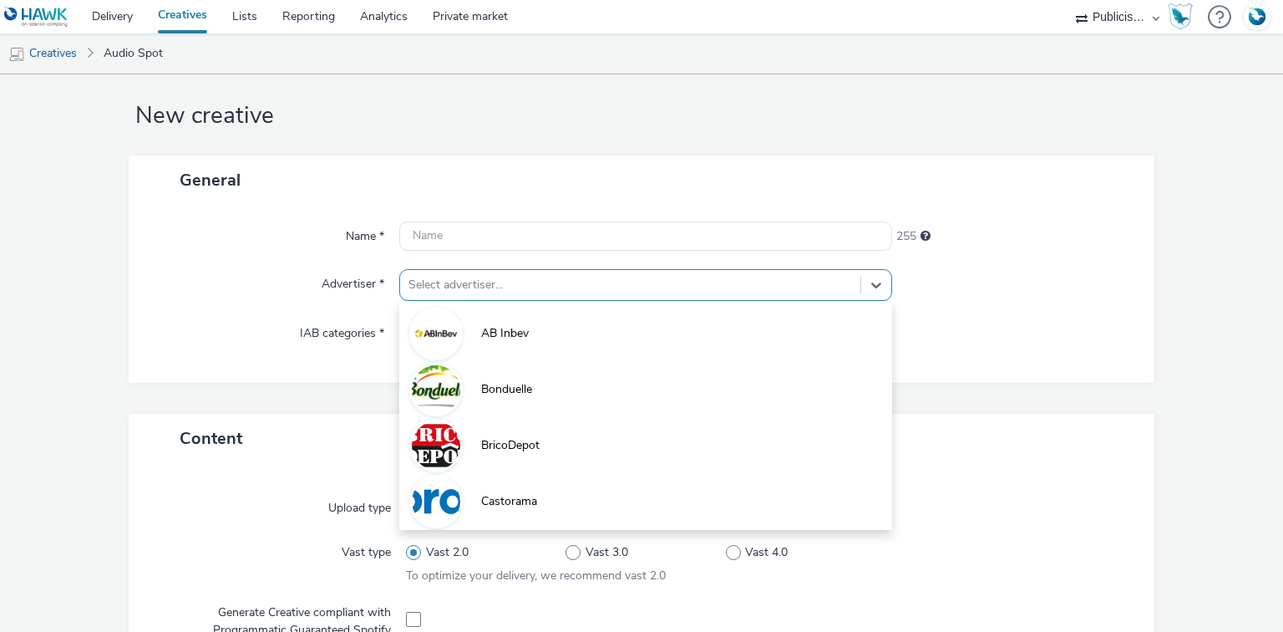
paste input "lid"
type input "lid"
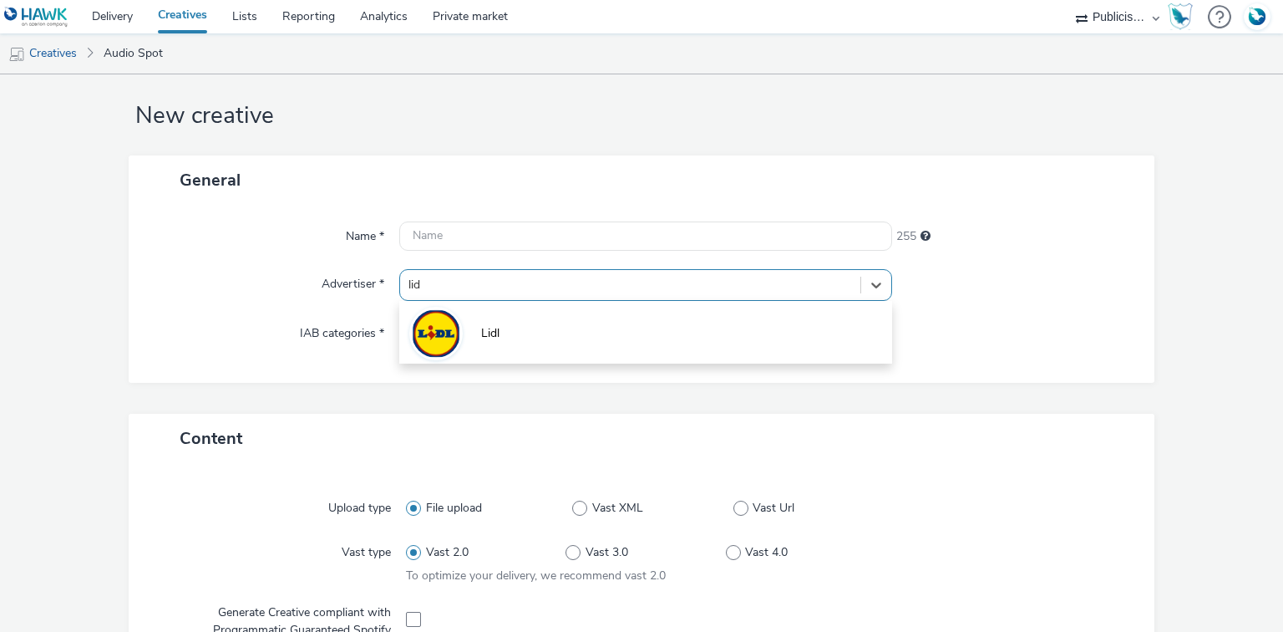
click at [451, 344] on img at bounding box center [436, 333] width 48 height 48
type input "http://lidl.fr"
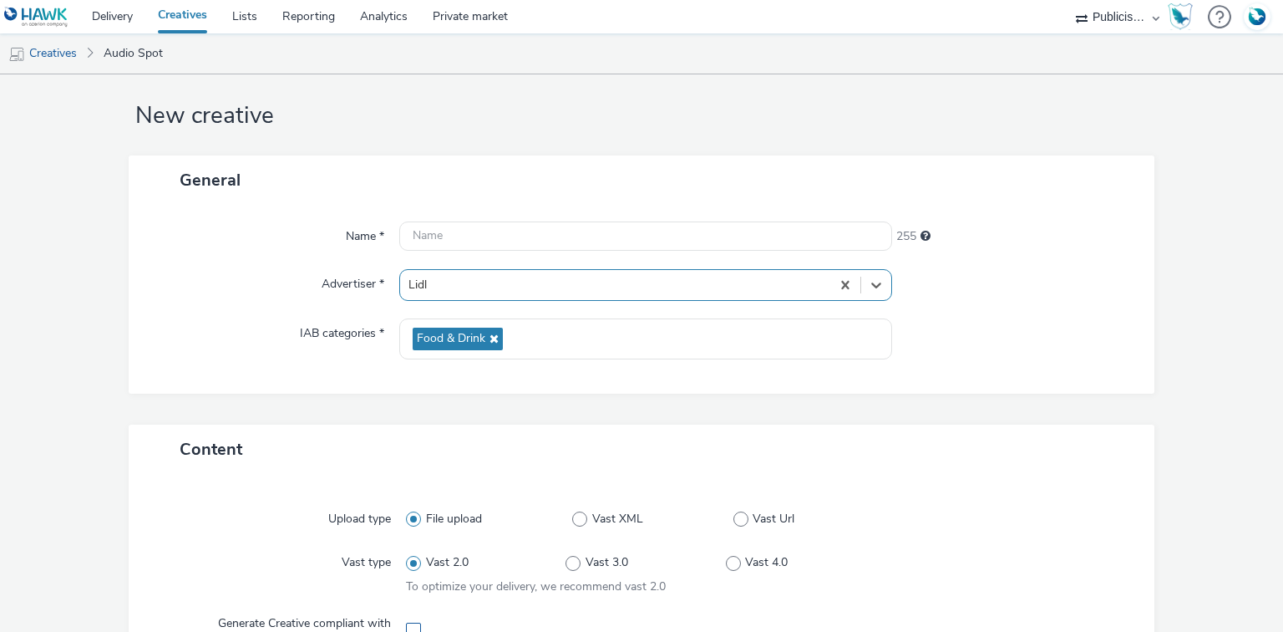
click at [407, 624] on span at bounding box center [413, 629] width 15 height 15
checkbox input "true"
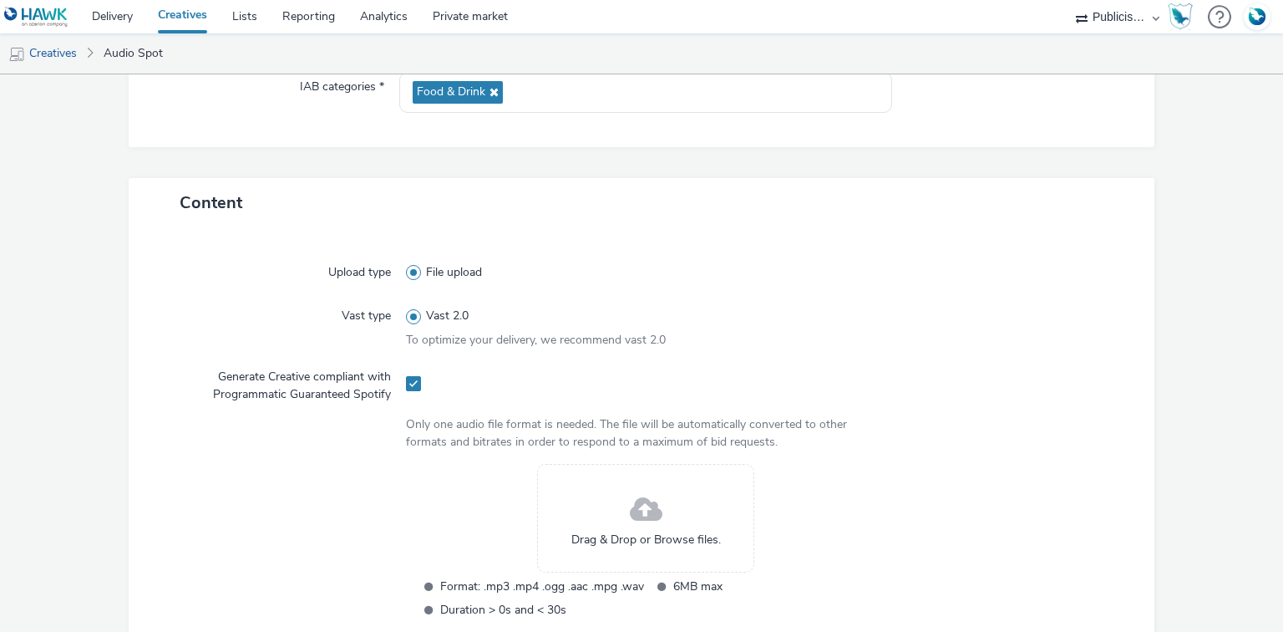
scroll to position [355, 0]
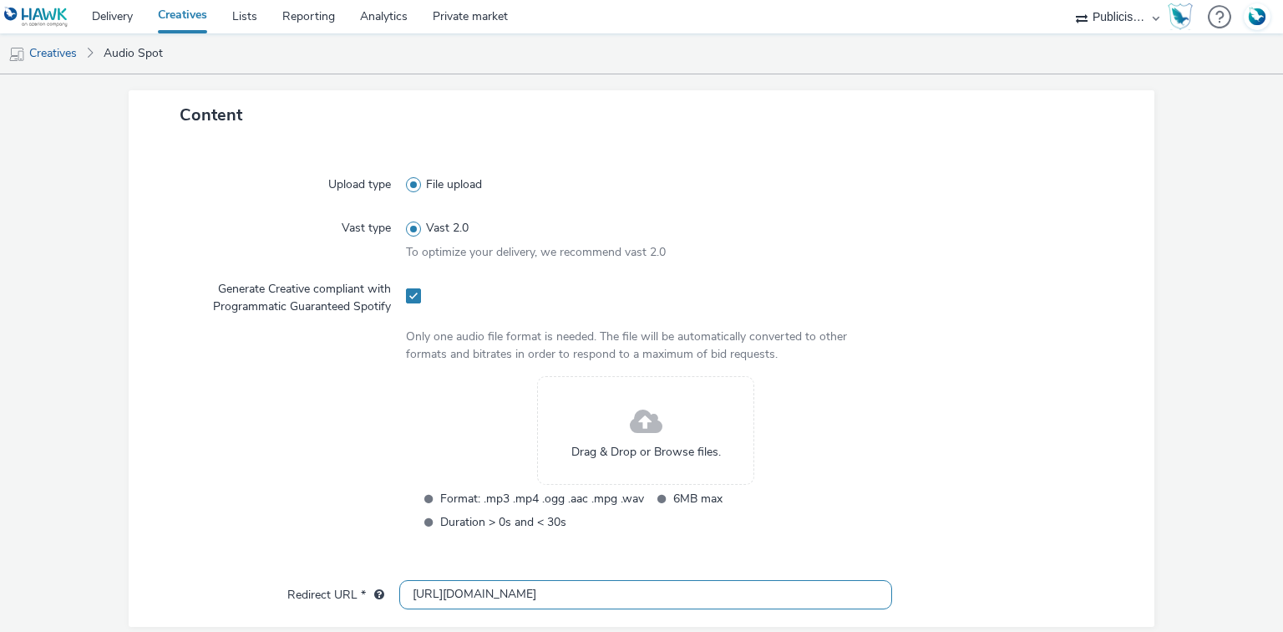
click at [437, 581] on input "http://lidl.fr" at bounding box center [645, 594] width 492 height 29
paste input "s://www.lidl.fr/l/catalogue-de-la-semaine/du-02-10-au-08-10-les-promos-de-la-se…"
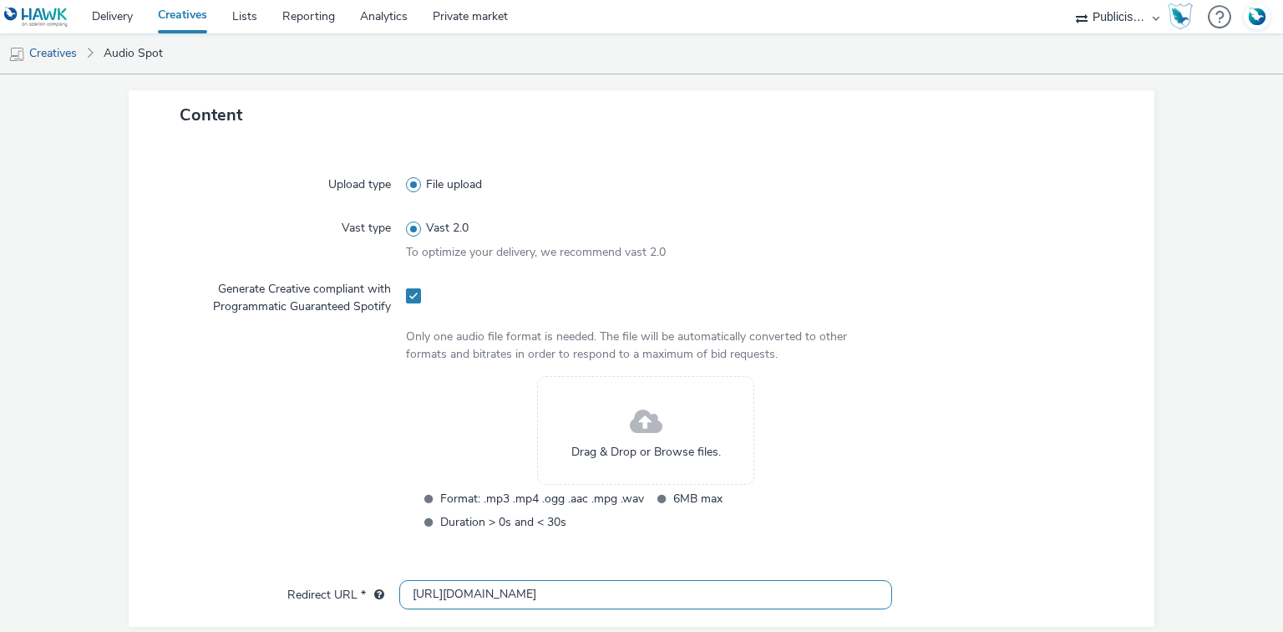
type input "https://www.lidl.fr/l/catalogue-de-la-semaine/du-02-10-au-08-10-les-promos-de-l…"
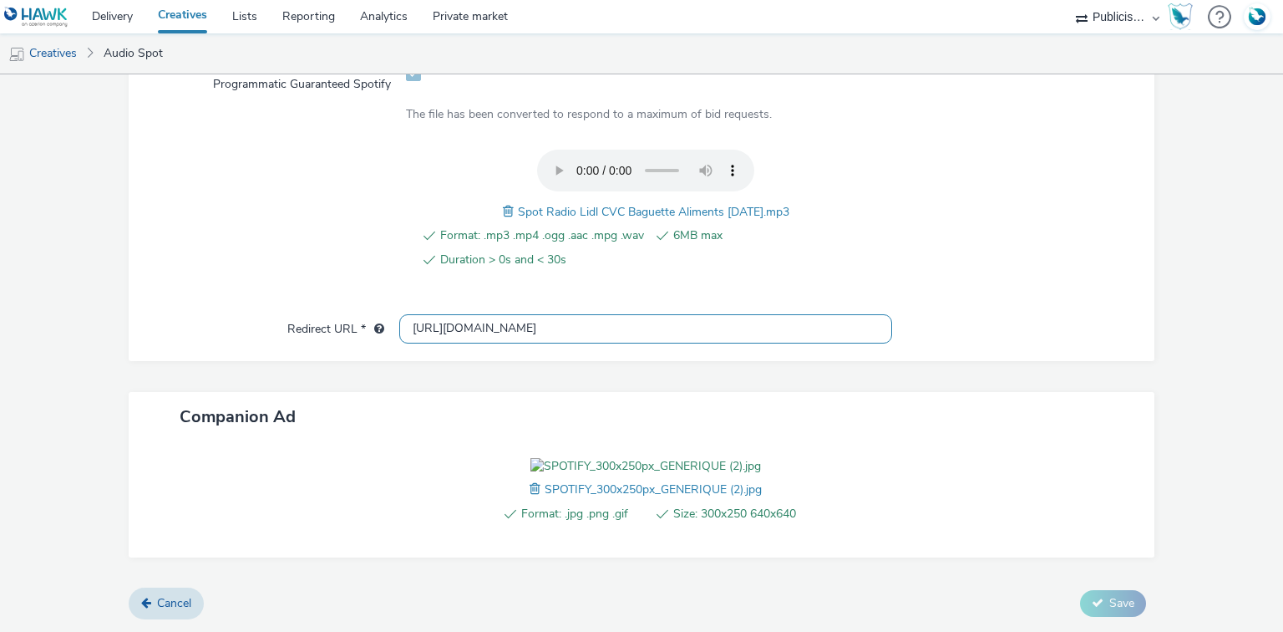
scroll to position [671, 0]
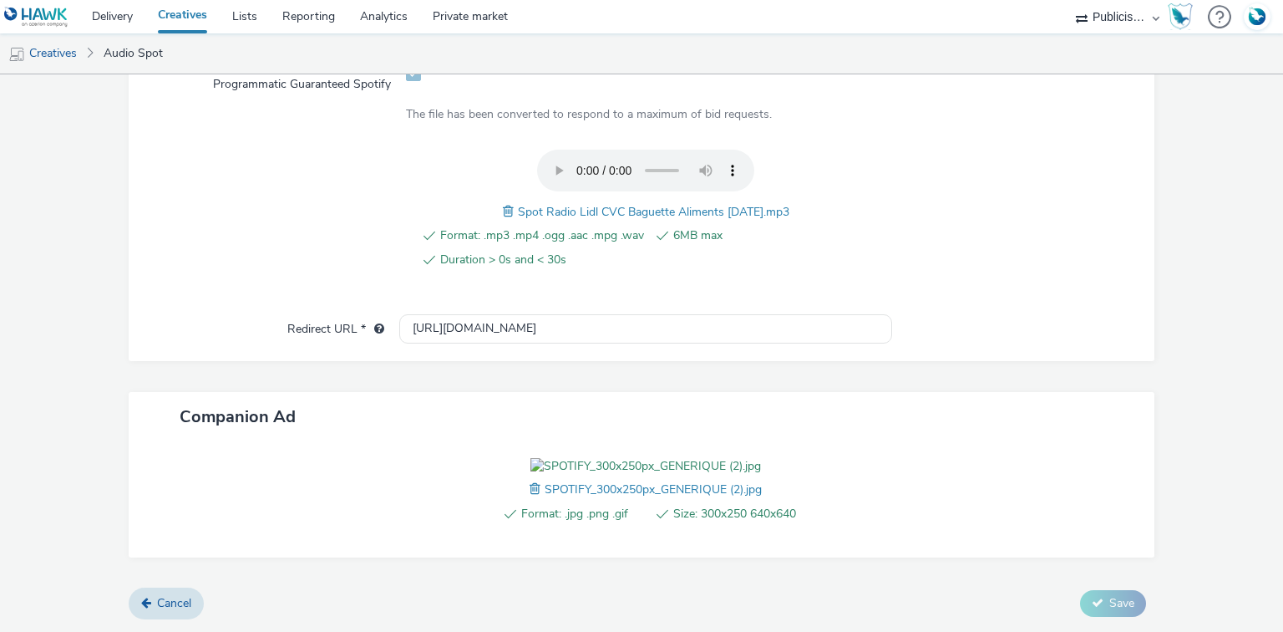
click at [603, 204] on span "Spot Radio Lidl CVC Baguette Aliments 29-09-25.mp3" at bounding box center [653, 212] width 271 height 16
copy span "Spot Radio Lidl CVC Baguette Aliments 29-09-25.mp3"
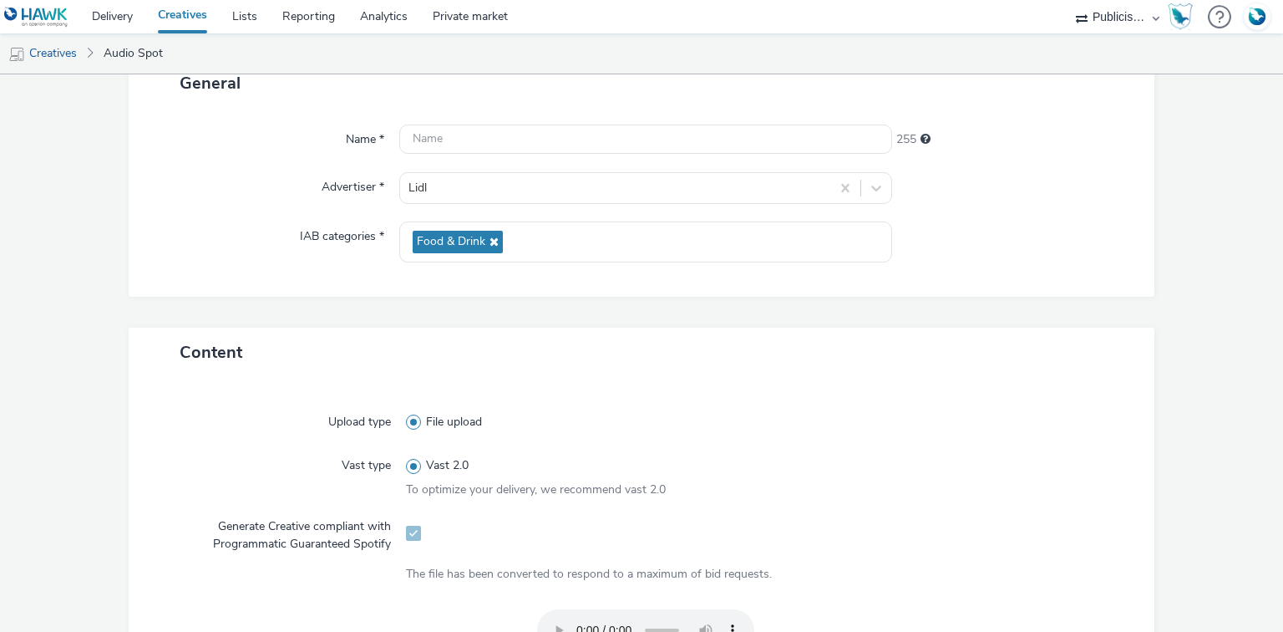
scroll to position [0, 0]
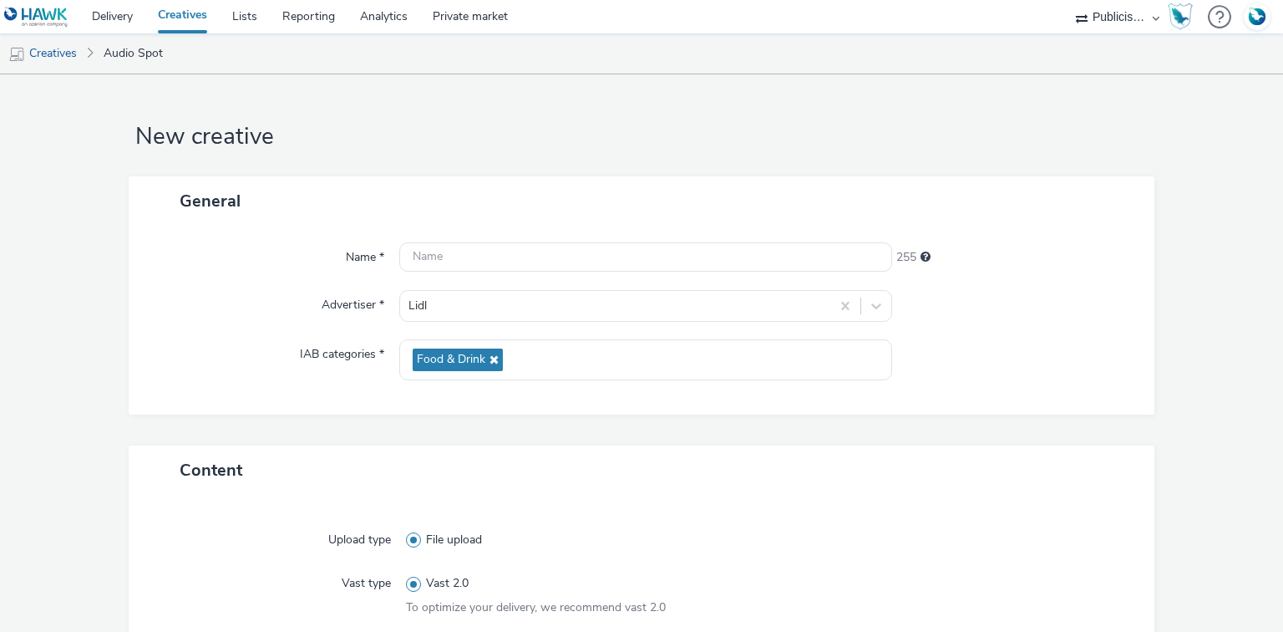
click at [510, 239] on div "Name * 255 Advertiser * Lidl IAB categories * Food & Drink" at bounding box center [642, 320] width 1027 height 189
click at [519, 257] on input "text" at bounding box center [645, 256] width 492 height 29
paste input "Spot Radio Lidl CVC Baguette Aliments 29-09-25.mp3"
paste input "_Spotify"
type input "Spot Radio Lidl CVC Baguette Aliments 29-09-25_Spotify"
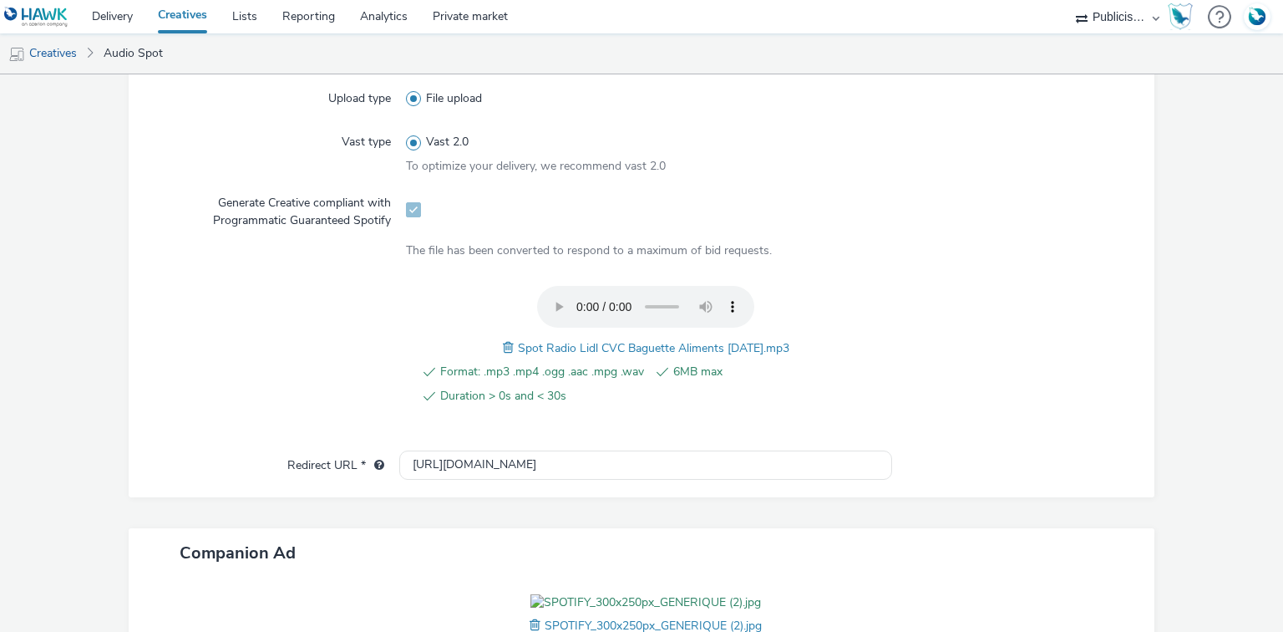
scroll to position [668, 0]
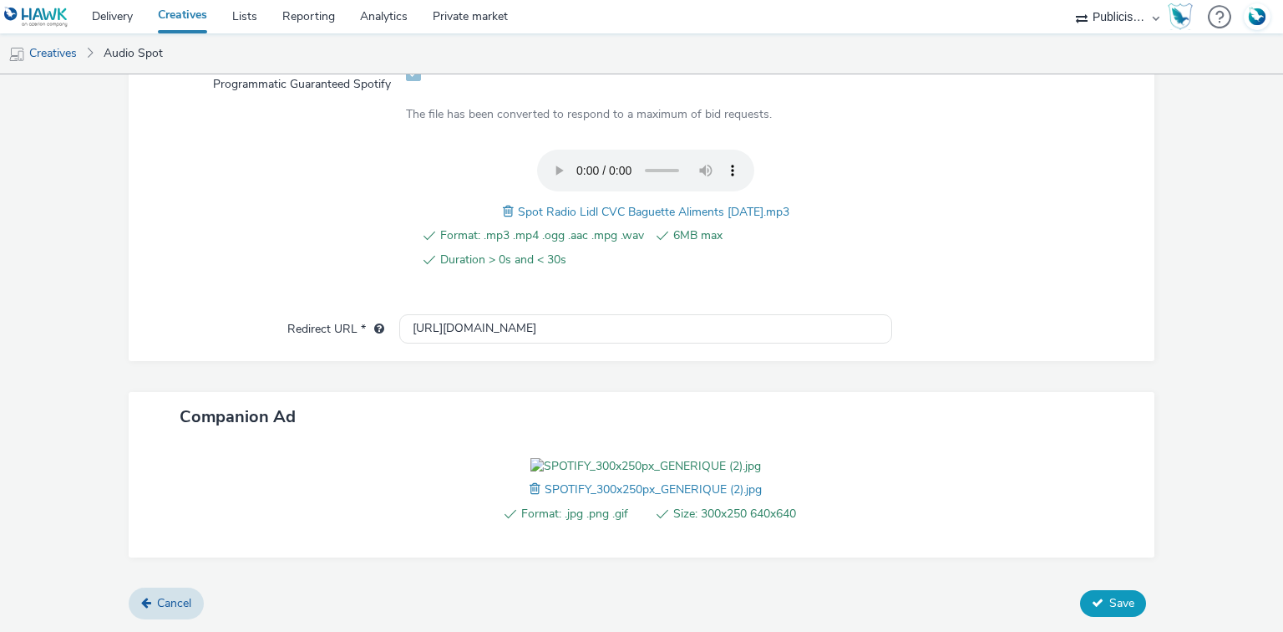
click at [1100, 616] on button "Save" at bounding box center [1113, 603] width 66 height 27
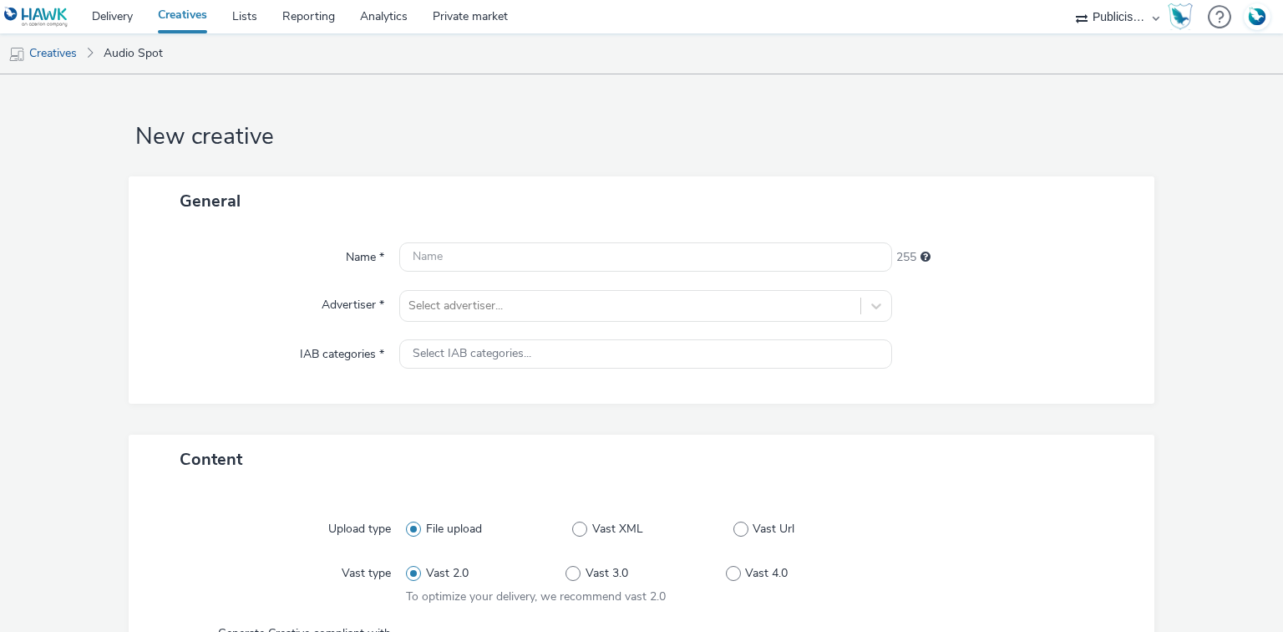
select select "08a58170-7f08-4922-abc8-b2d1eb407230"
click at [455, 304] on div at bounding box center [630, 306] width 443 height 20
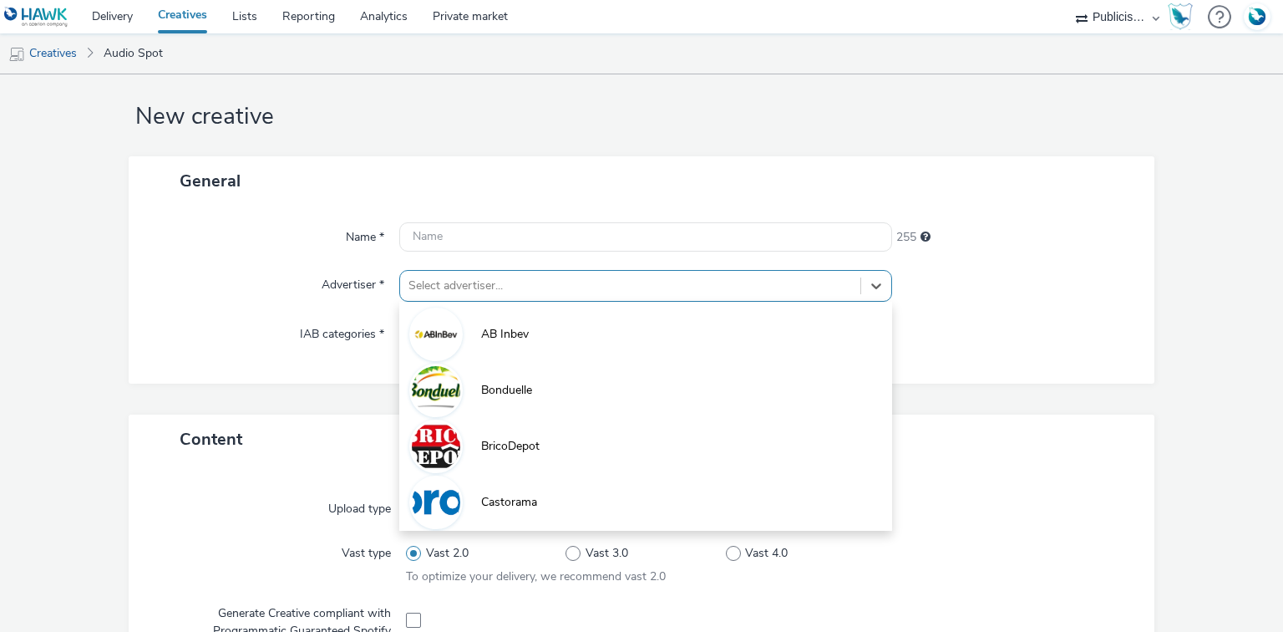
paste input "lid"
type input "lid"
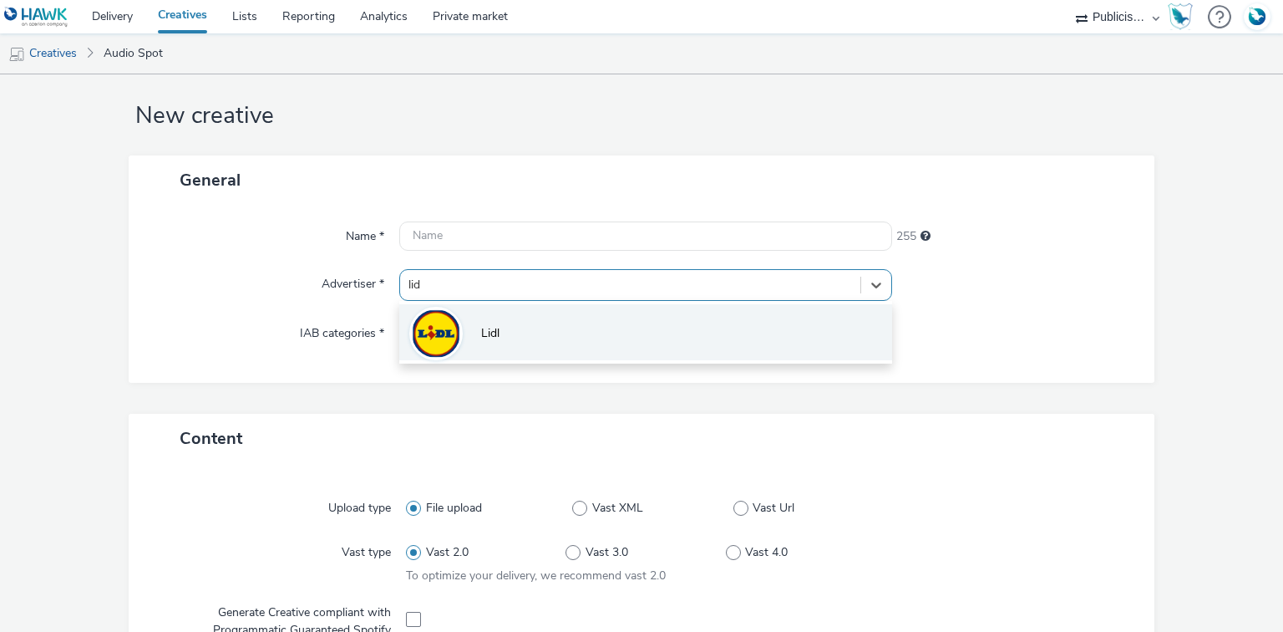
click at [461, 329] on li "Lidl" at bounding box center [645, 332] width 492 height 56
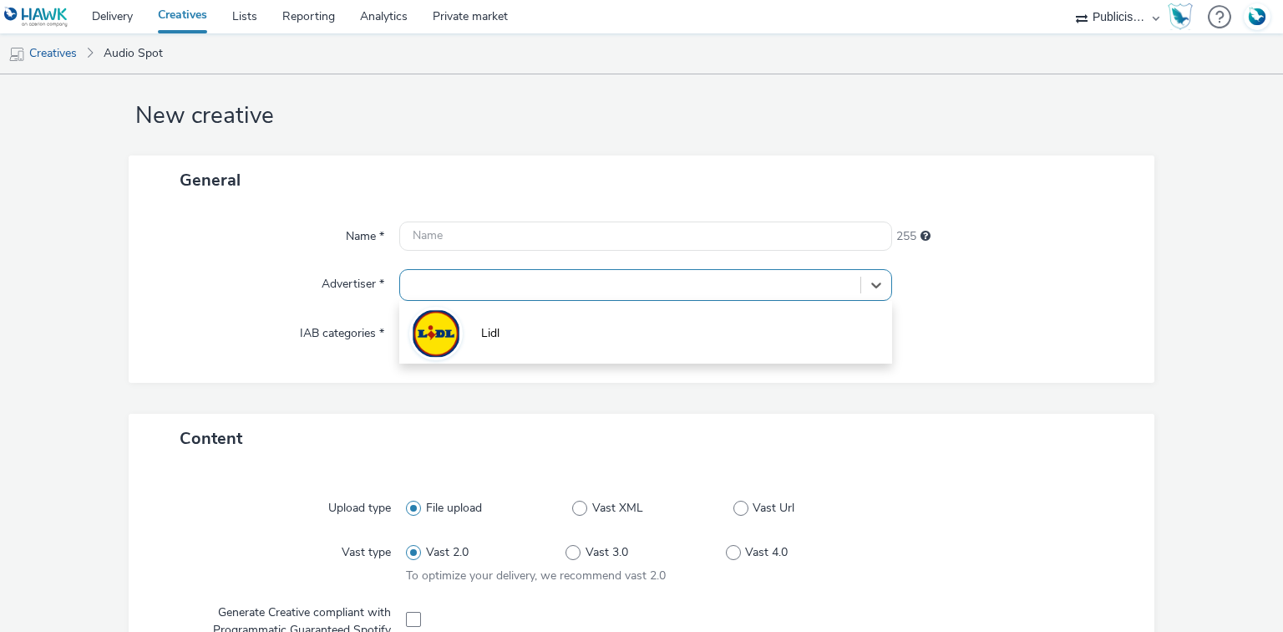
type input "[URL][DOMAIN_NAME]"
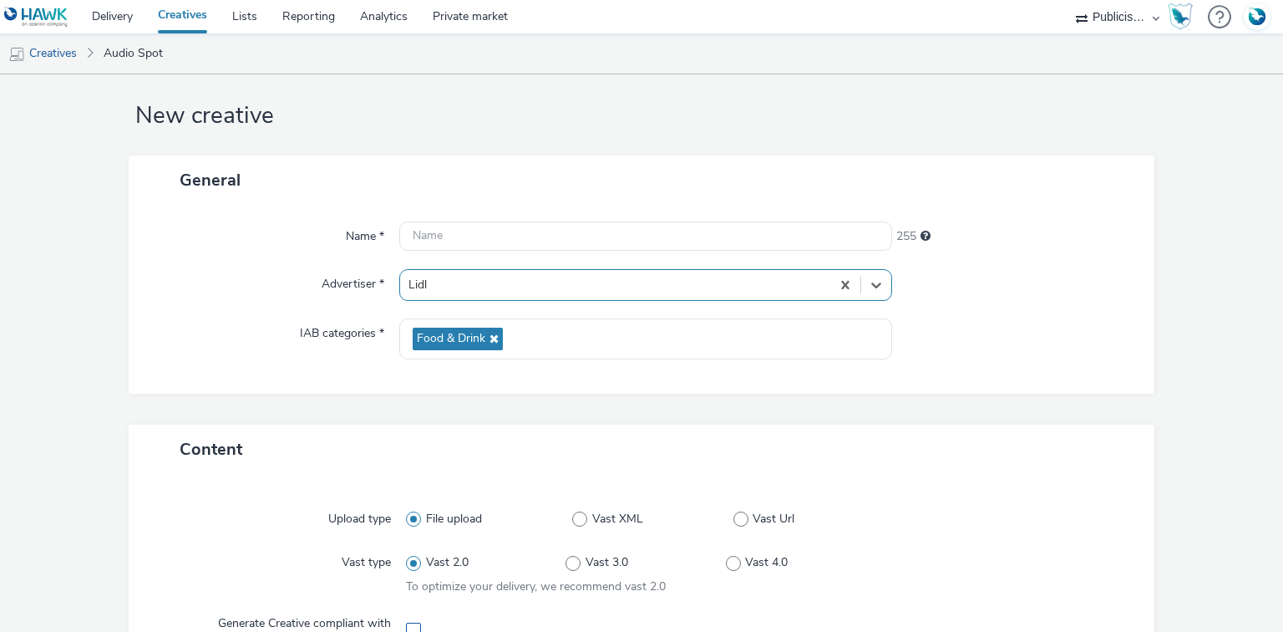
click at [409, 624] on span at bounding box center [413, 629] width 15 height 15
checkbox input "true"
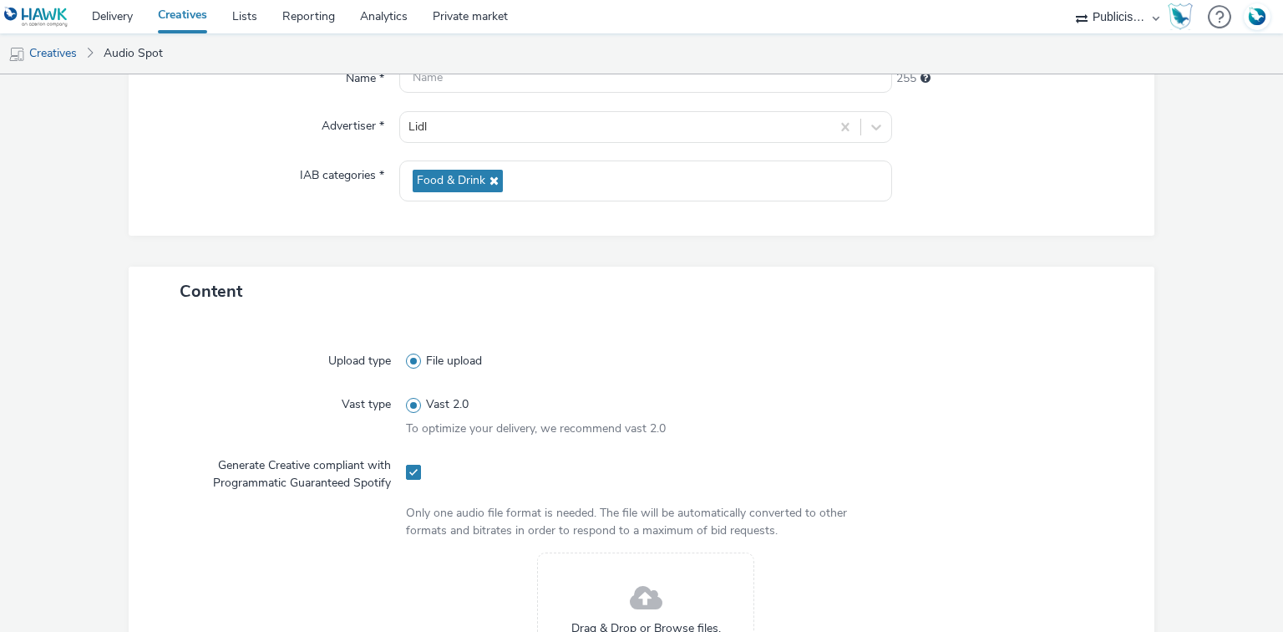
scroll to position [355, 0]
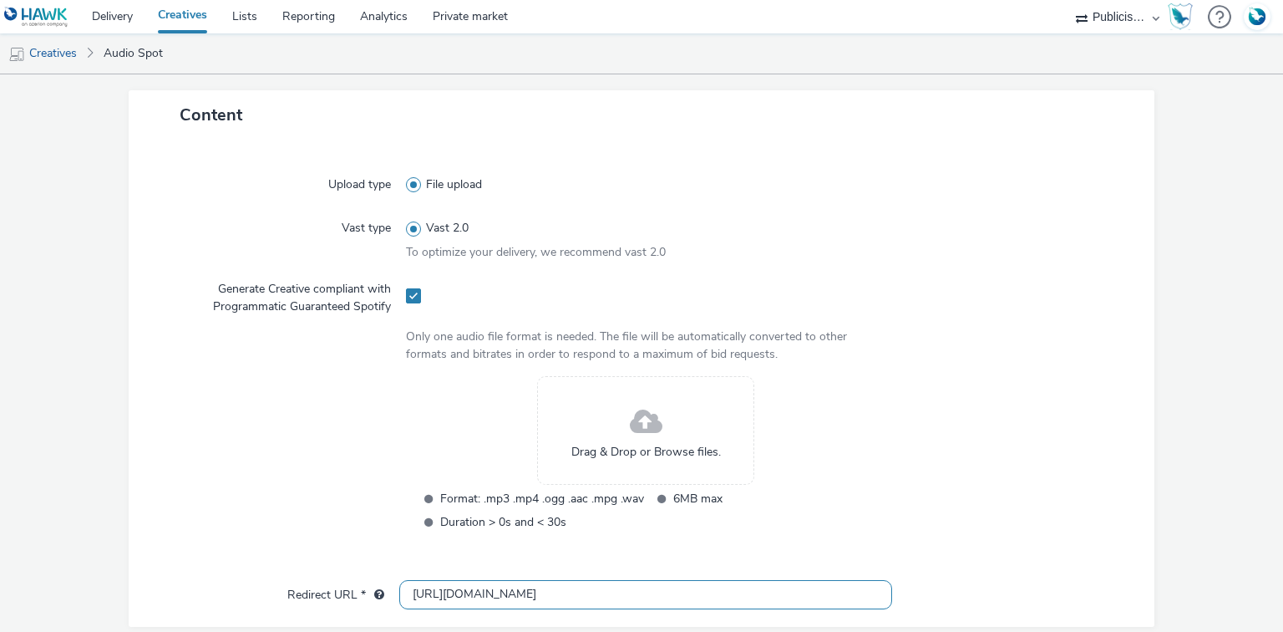
click at [438, 593] on input "[URL][DOMAIN_NAME]" at bounding box center [645, 594] width 492 height 29
paste input "s://[DOMAIN_NAME][URL]"
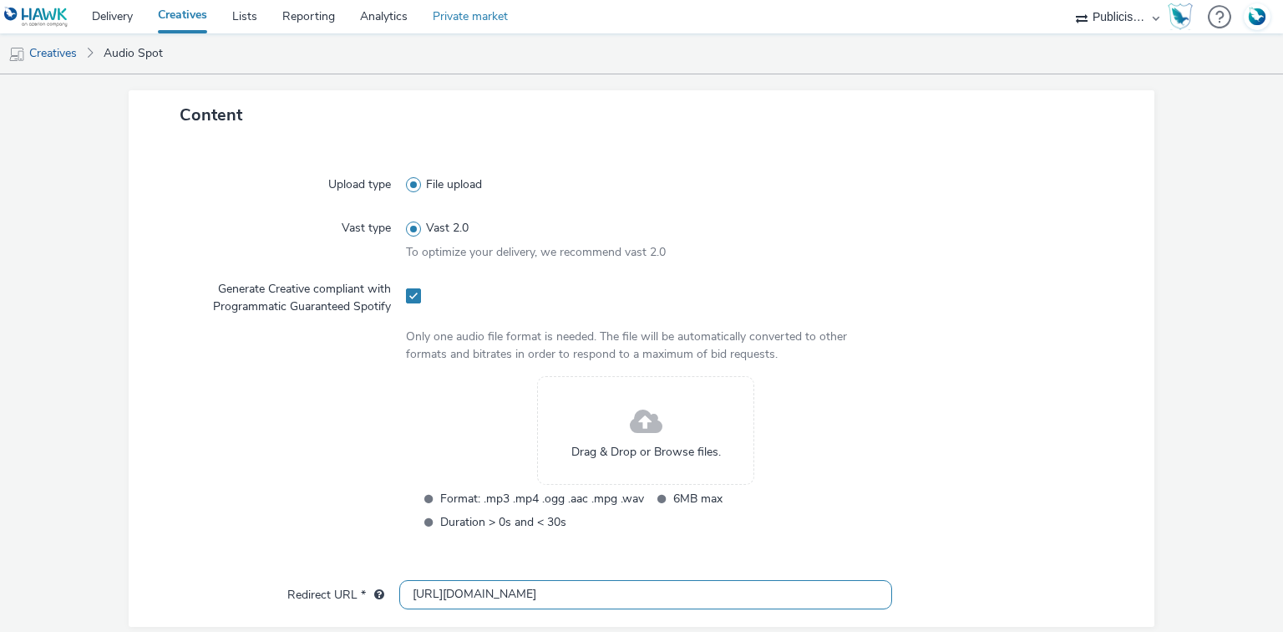
type input "[URL][DOMAIN_NAME]"
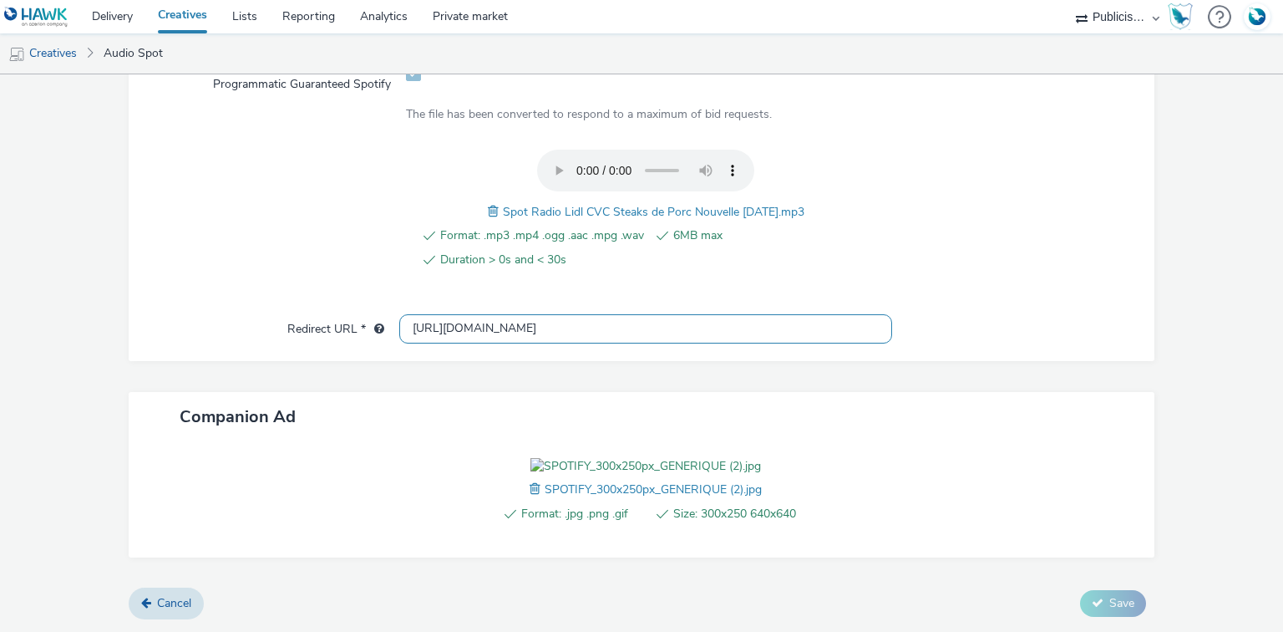
scroll to position [671, 0]
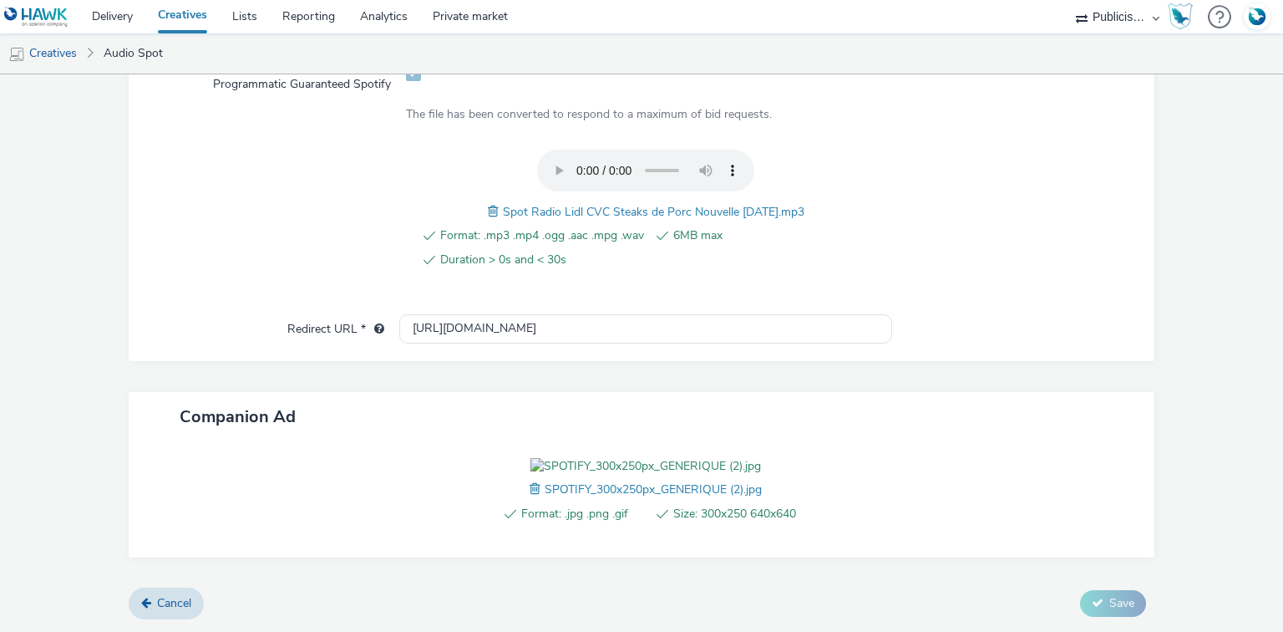
click at [575, 204] on span "Spot Radio Lidl CVC Steaks de Porc Nouvelle 29-09-25.mp3" at bounding box center [654, 212] width 302 height 16
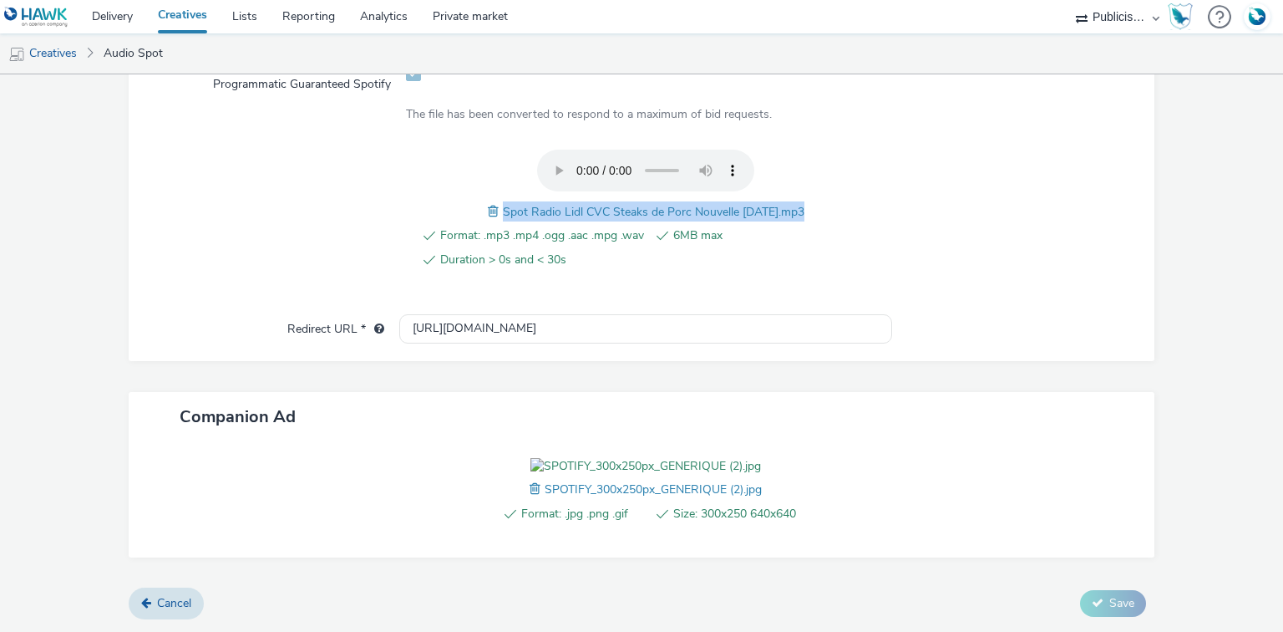
click at [575, 204] on span "Spot Radio Lidl CVC Steaks de Porc Nouvelle 29-09-25.mp3" at bounding box center [654, 212] width 302 height 16
copy span "Spot Radio Lidl CVC Steaks de Porc Nouvelle 29-09-25.mp3"
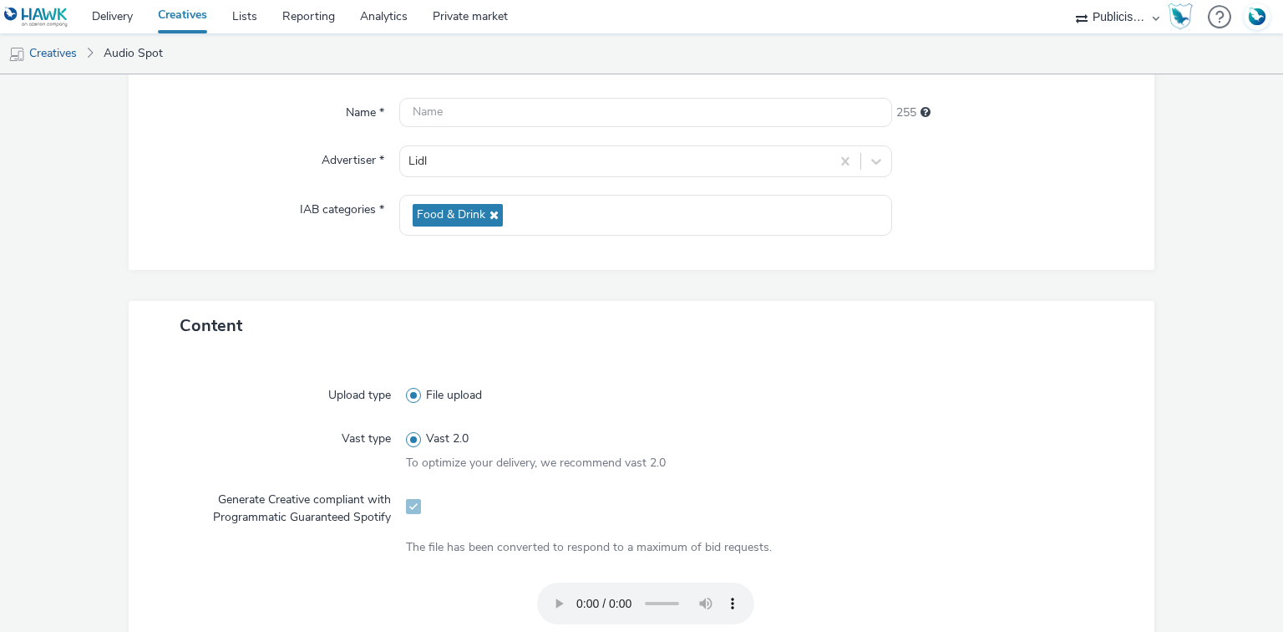
scroll to position [69, 0]
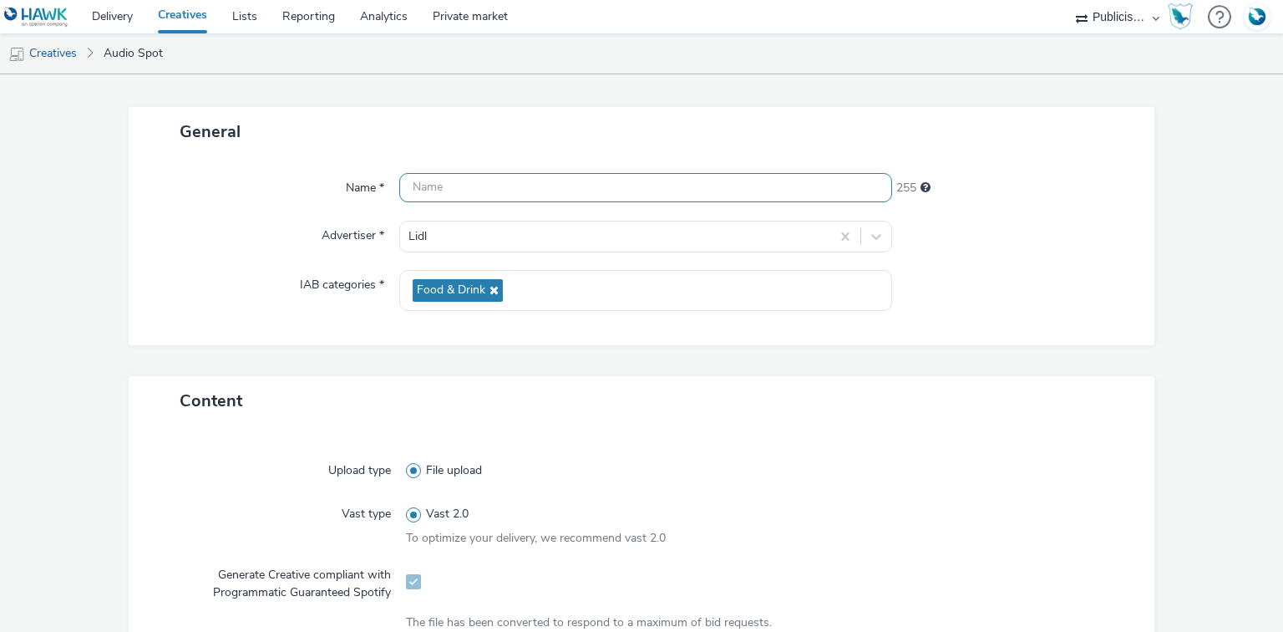
click at [493, 189] on input "text" at bounding box center [645, 187] width 492 height 29
paste input "Spot Radio Lidl CVC Steaks de Porc Nouvelle 29-09-25.mp3"
paste input "_Spotify"
type input "Spot Radio Lidl CVC Steaks de Porc Nouvelle 29-09-25_Spotify"
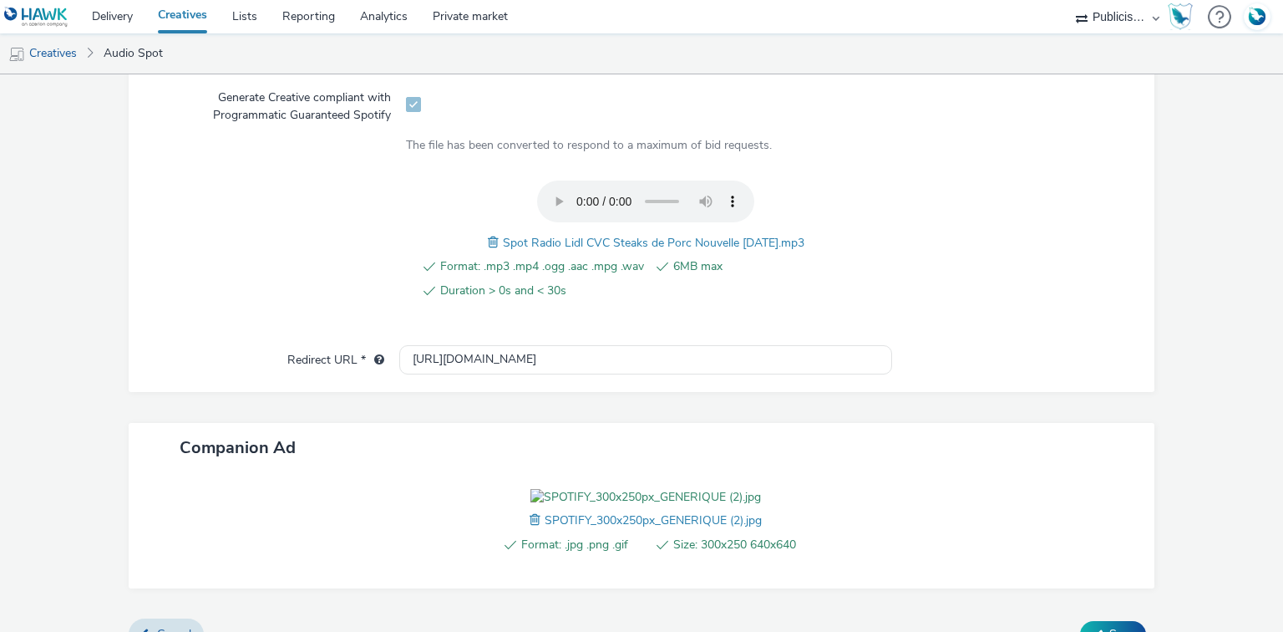
scroll to position [671, 0]
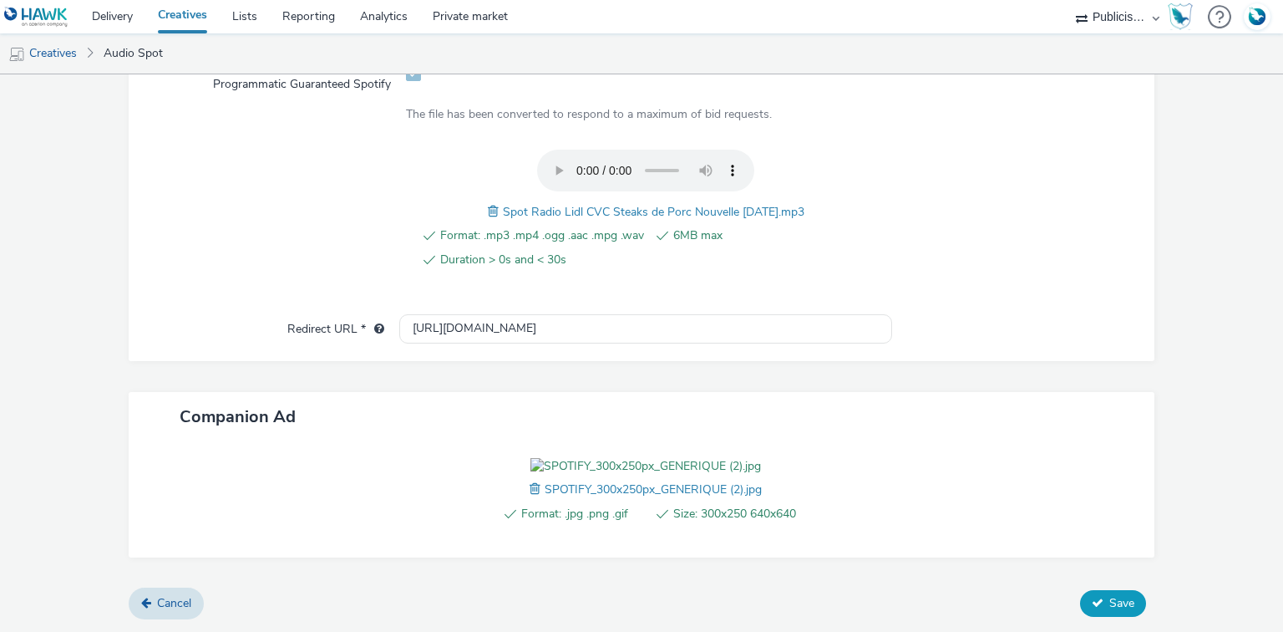
click at [1092, 608] on icon at bounding box center [1098, 602] width 12 height 12
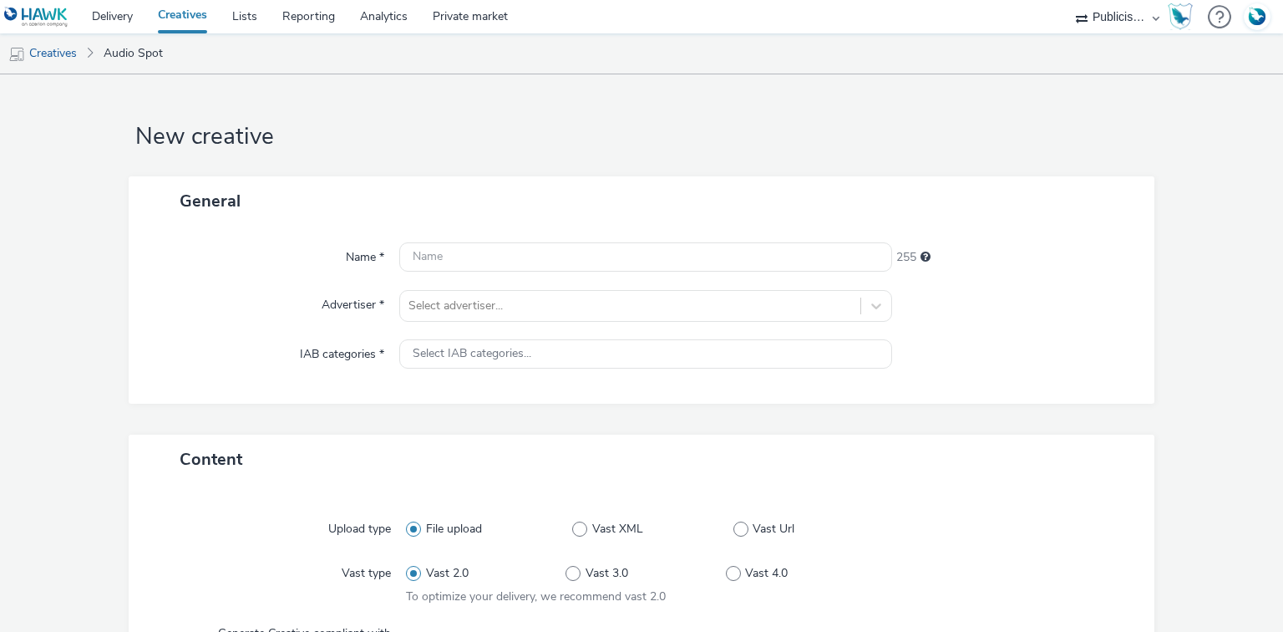
select select "08a58170-7f08-4922-abc8-b2d1eb407230"
click at [458, 307] on div at bounding box center [630, 306] width 443 height 20
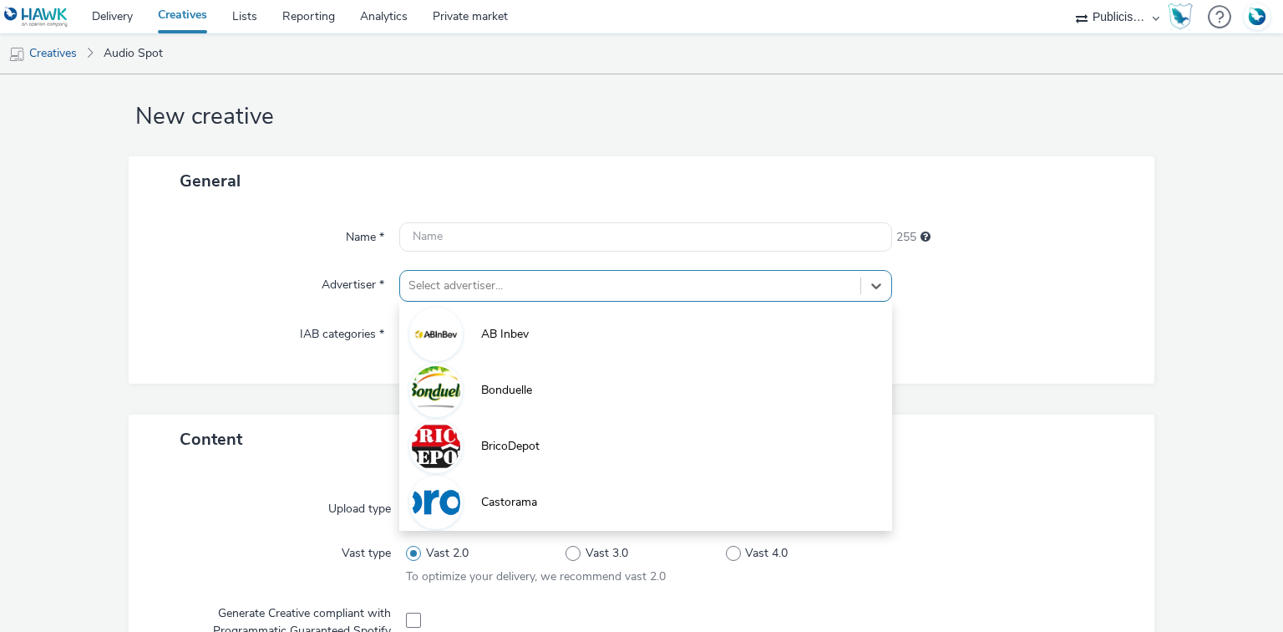
paste input "lid"
type input "lid"
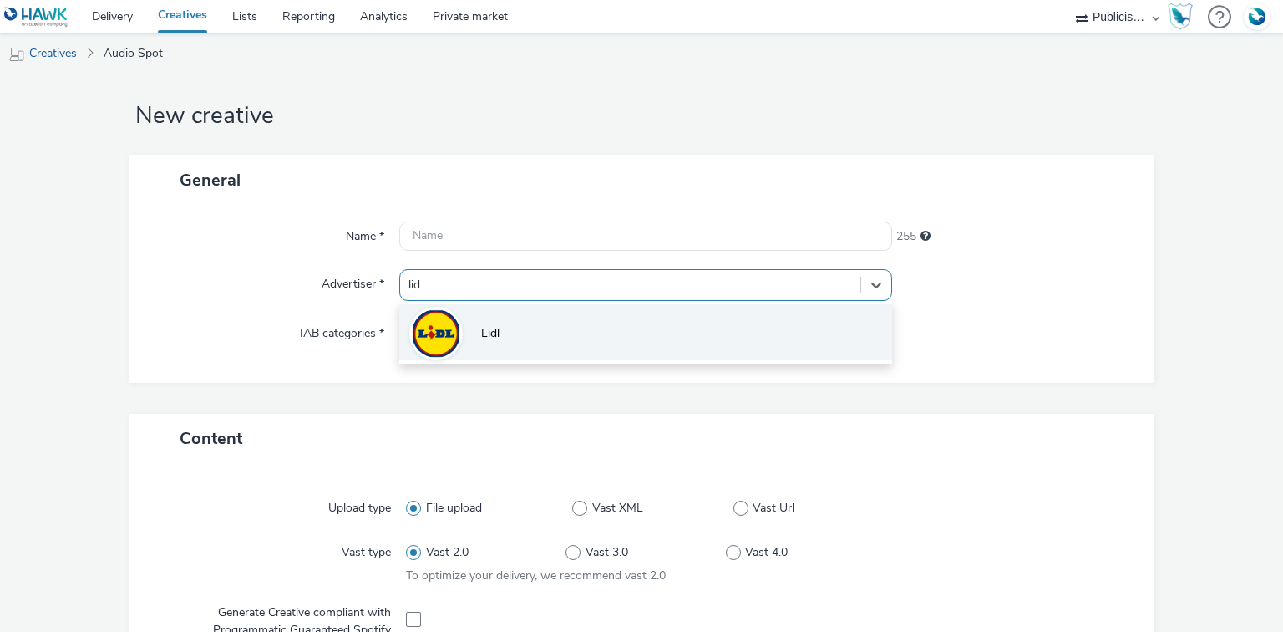
click at [464, 344] on li "Lidl" at bounding box center [645, 332] width 492 height 56
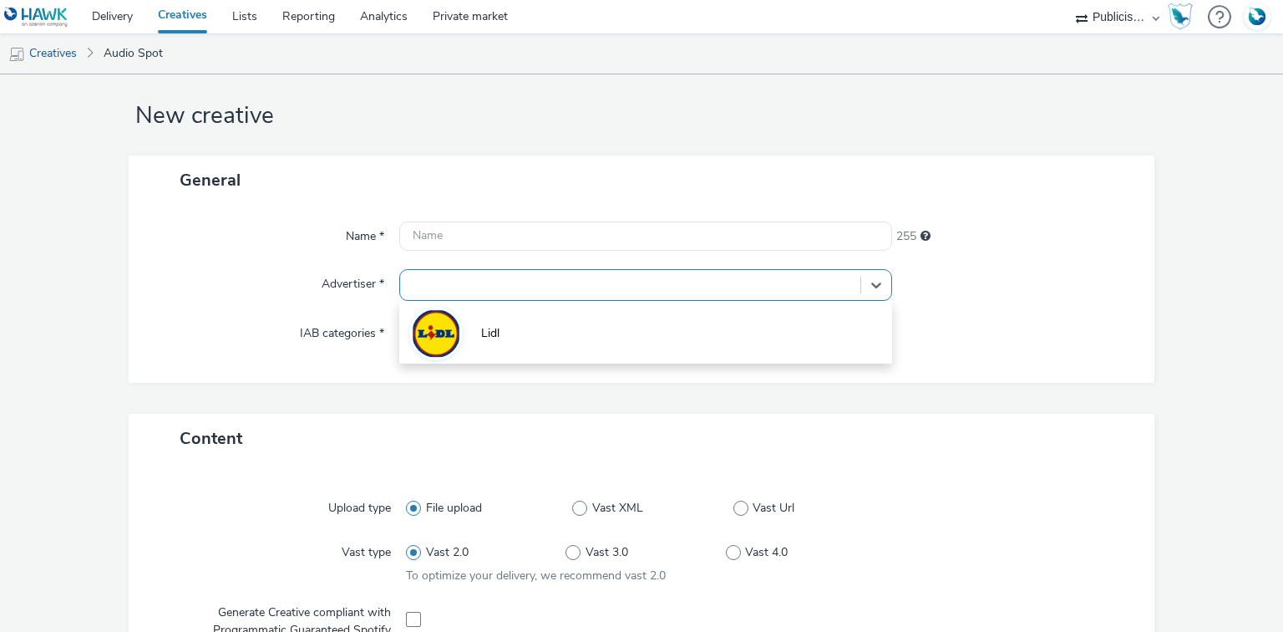
type input "[URL][DOMAIN_NAME]"
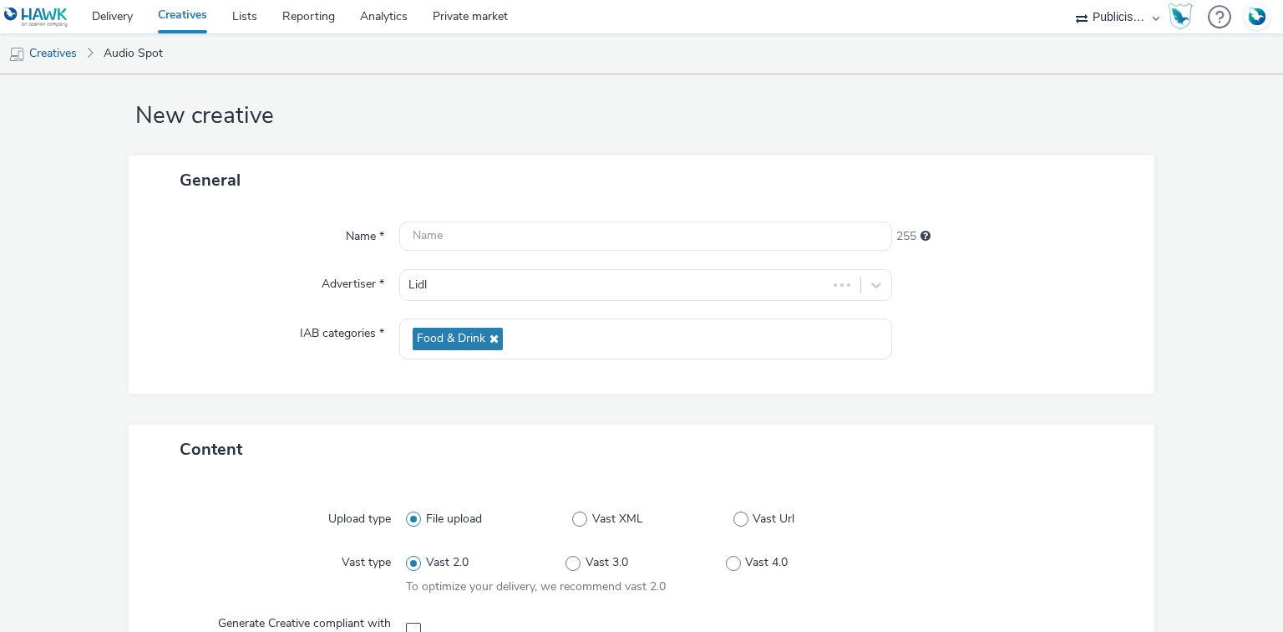
click at [407, 627] on span at bounding box center [413, 629] width 15 height 15
checkbox input "true"
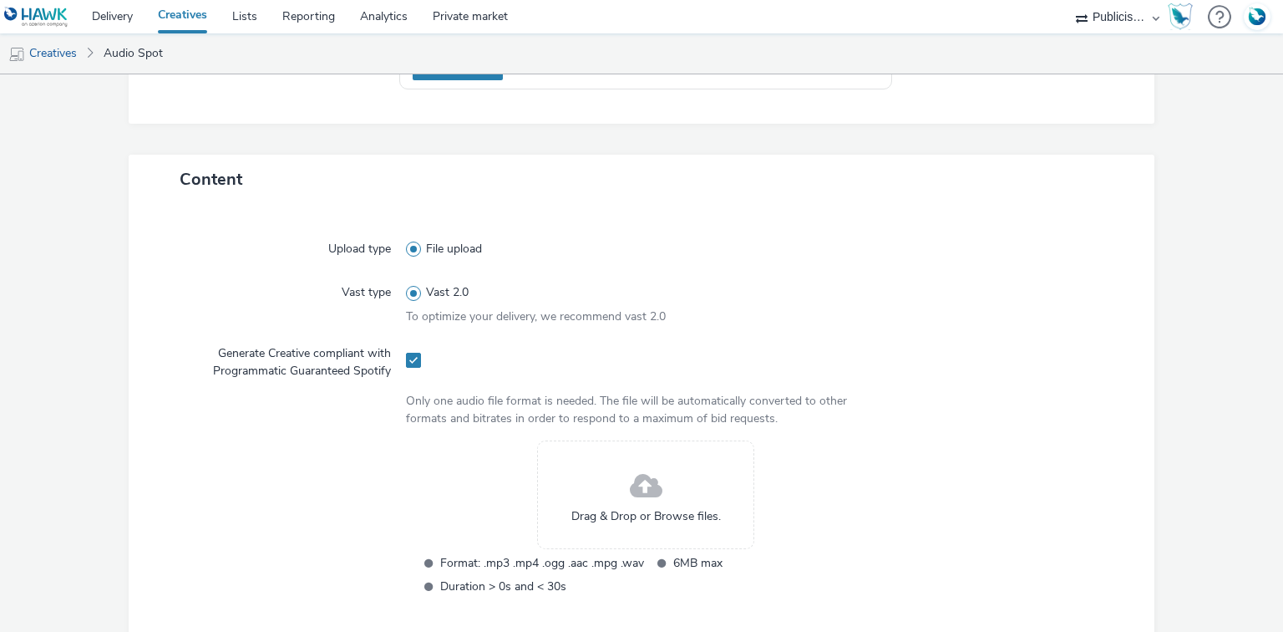
scroll to position [422, 0]
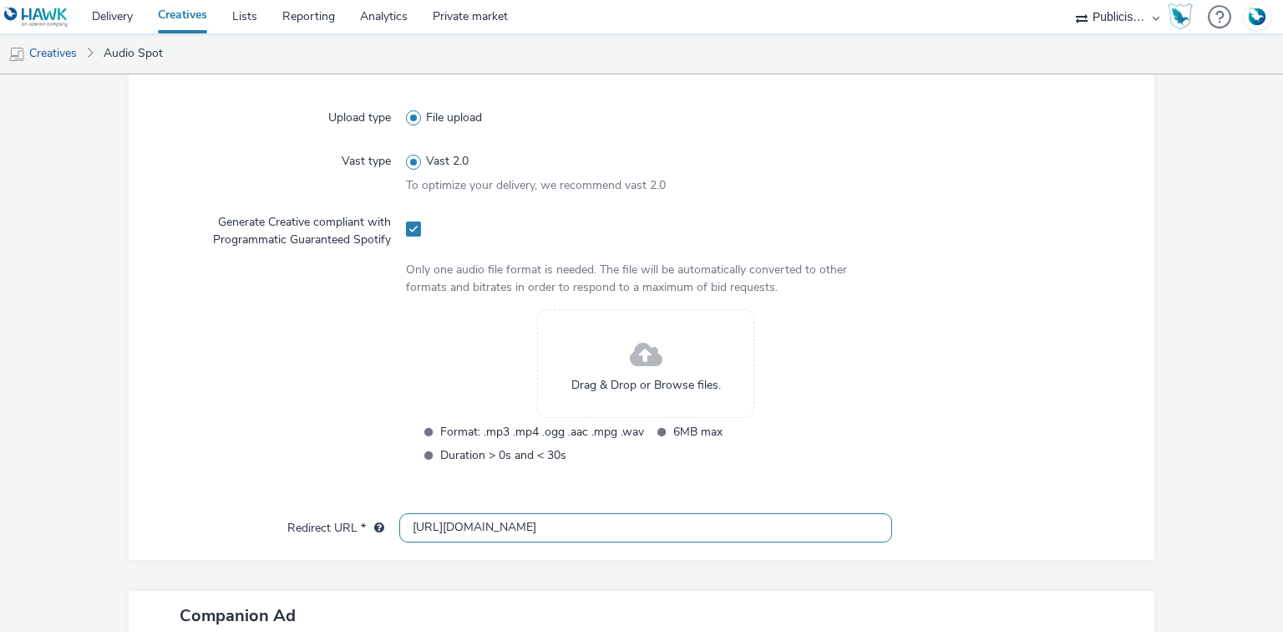
click at [446, 528] on input "[URL][DOMAIN_NAME]" at bounding box center [645, 527] width 492 height 29
click at [446, 529] on input "[URL][DOMAIN_NAME]" at bounding box center [645, 527] width 492 height 29
paste input "s://[DOMAIN_NAME][URL]"
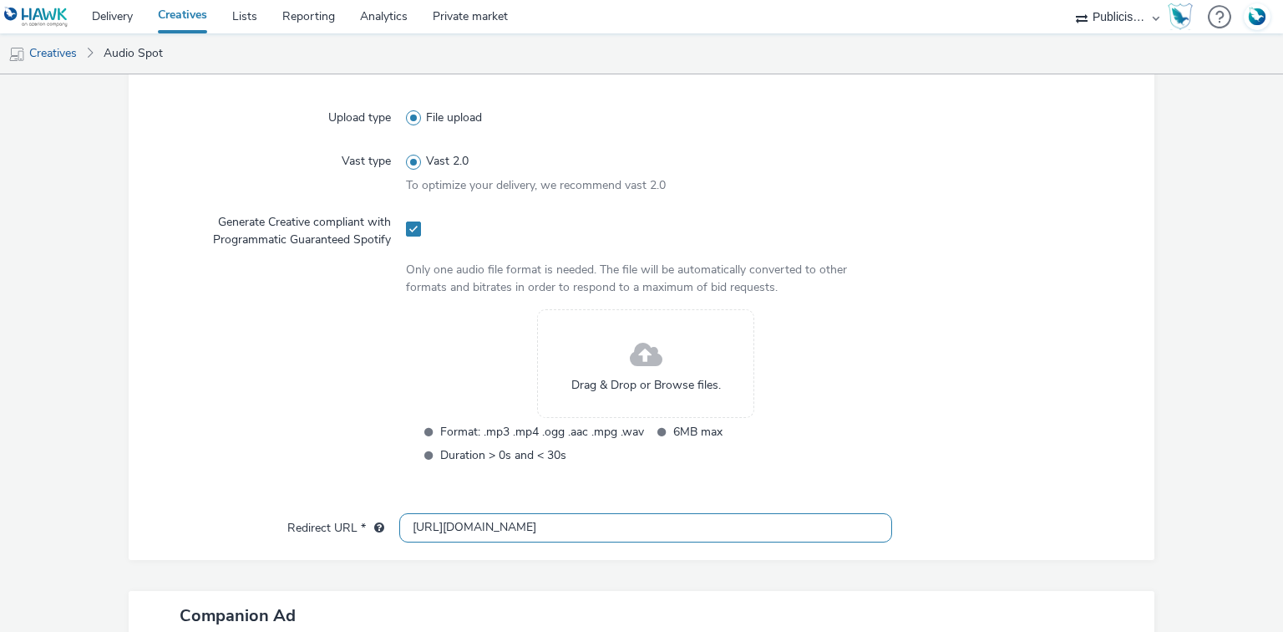
type input "[URL][DOMAIN_NAME]"
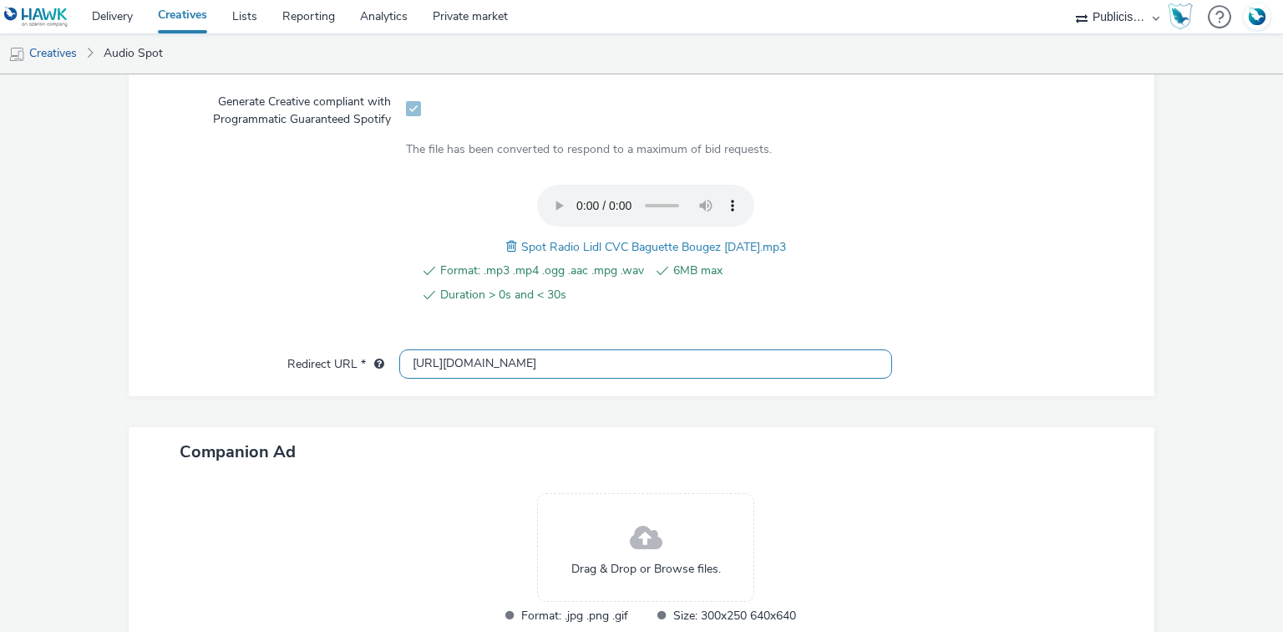
scroll to position [645, 0]
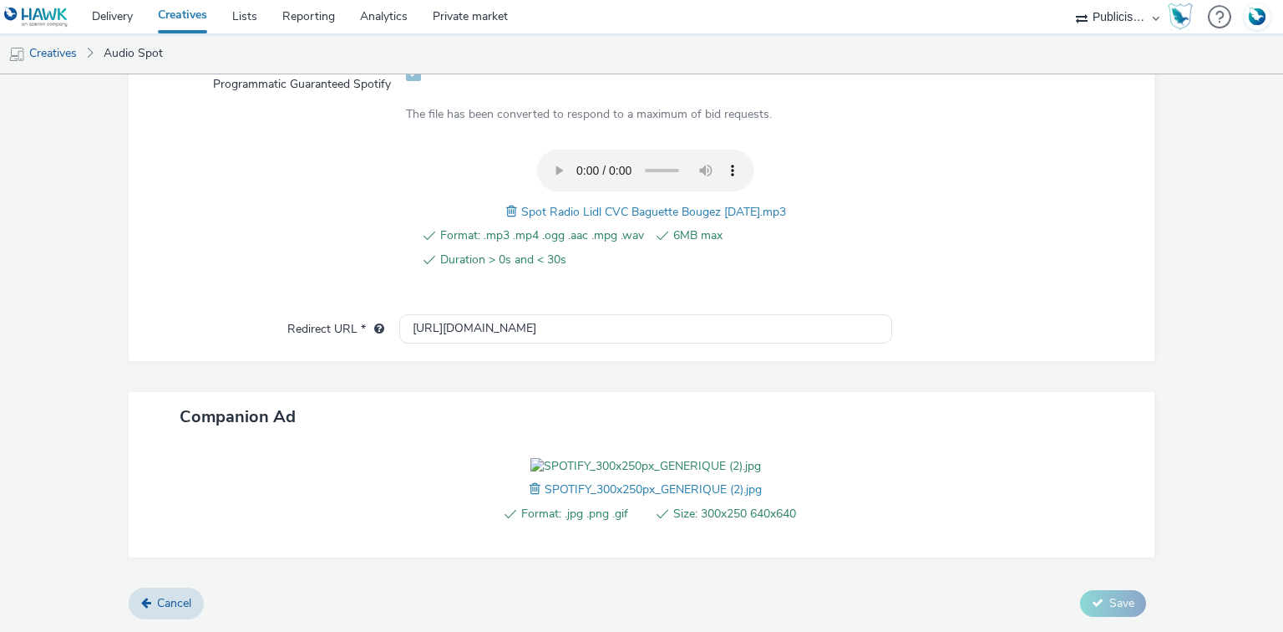
click at [618, 204] on span "Spot Radio Lidl CVC Baguette Bougez [DATE].mp3" at bounding box center [653, 212] width 265 height 16
copy span "Spot Radio Lidl CVC Baguette Bougez [DATE].mp3"
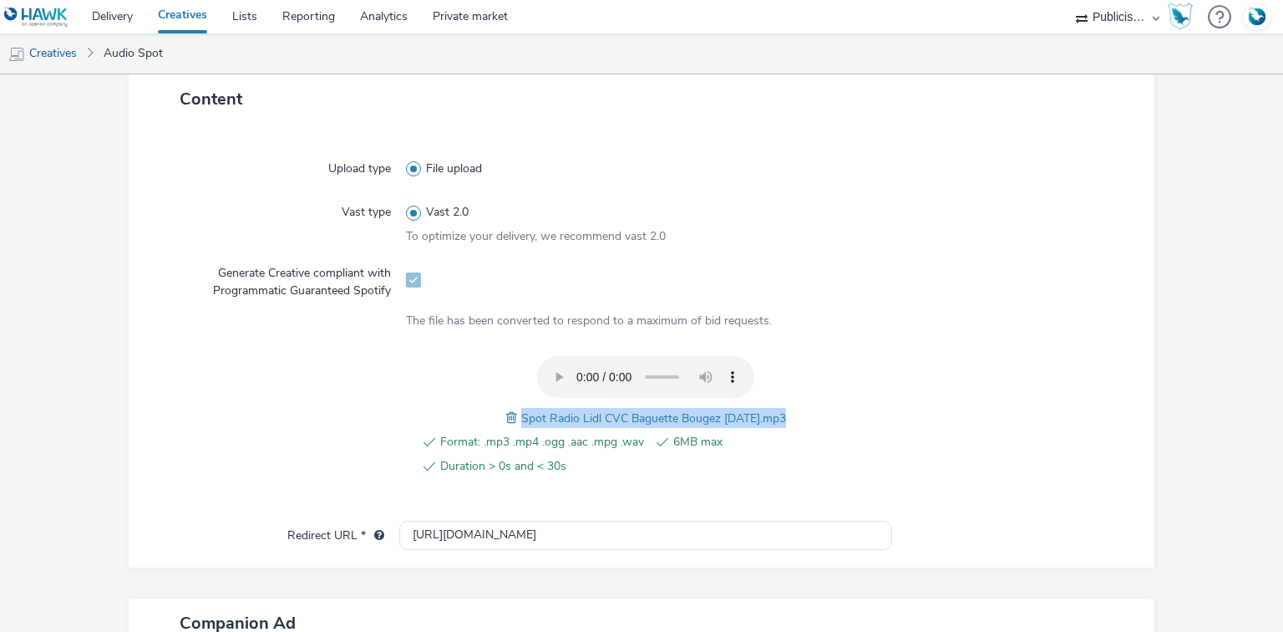
scroll to position [110, 0]
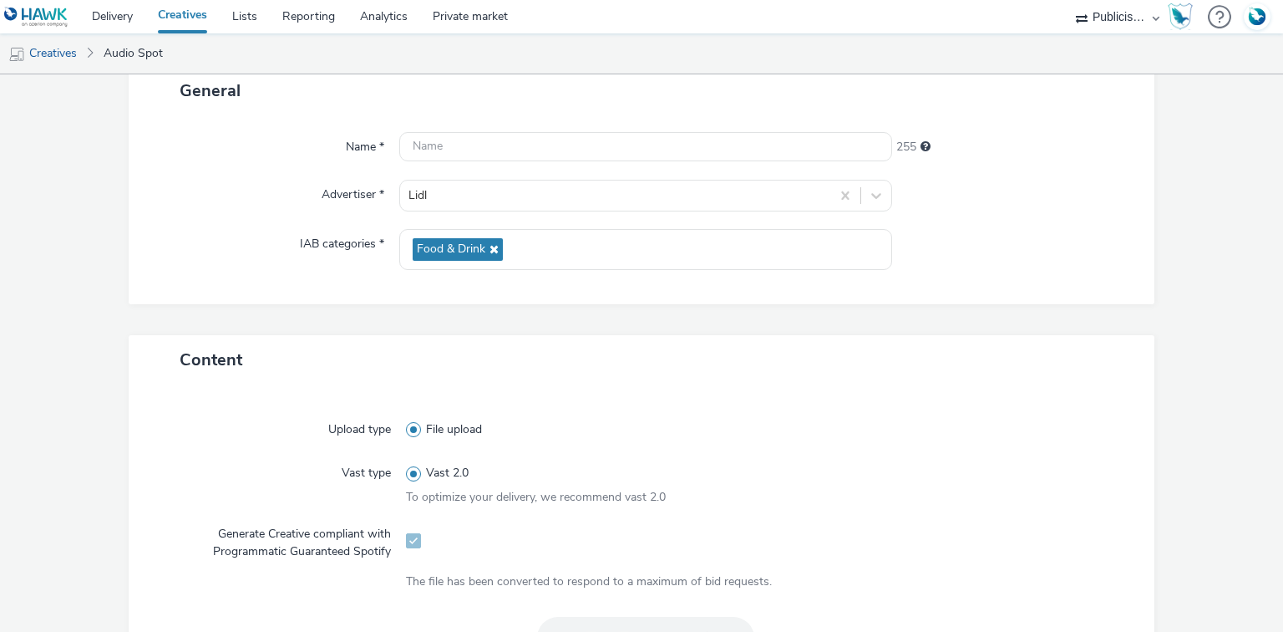
click at [530, 129] on div "Name * 255 Advertiser * Lidl IAB categories * Food & Drink" at bounding box center [642, 209] width 1027 height 189
click at [528, 149] on input "text" at bounding box center [645, 146] width 492 height 29
paste input "Spot Radio Lidl CVC Baguette Bougez [DATE].mp3"
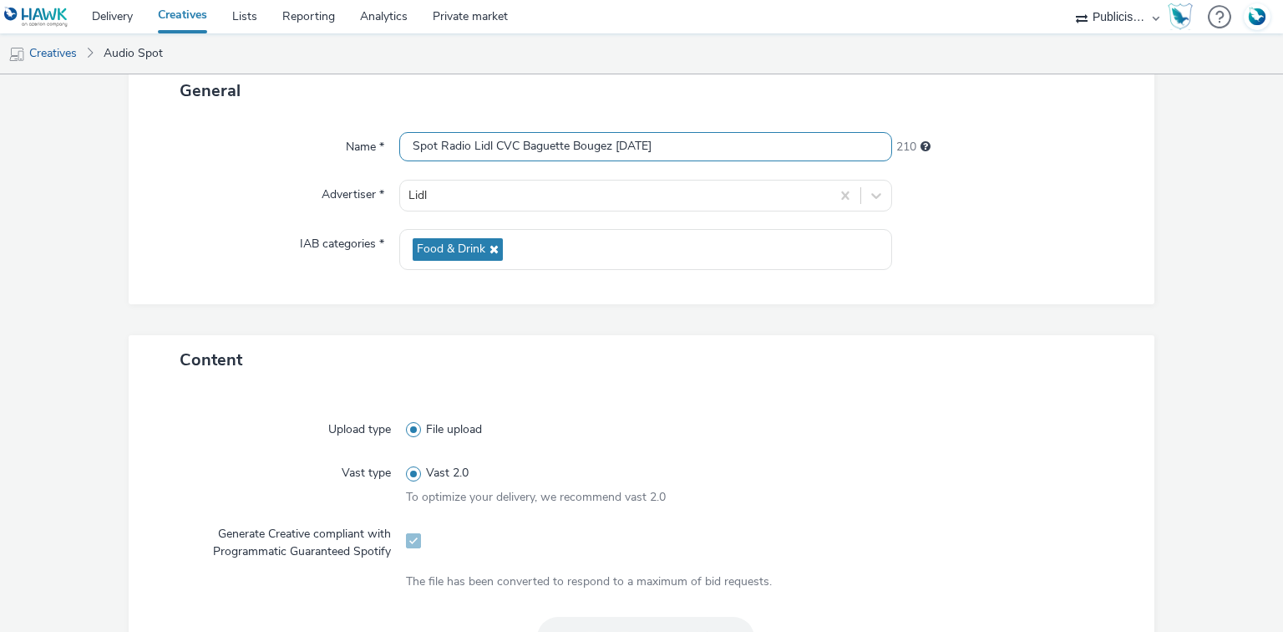
paste input "_Spotify"
type input "Spot Radio Lidl CVC Baguette Bougez [DATE]_Spotify"
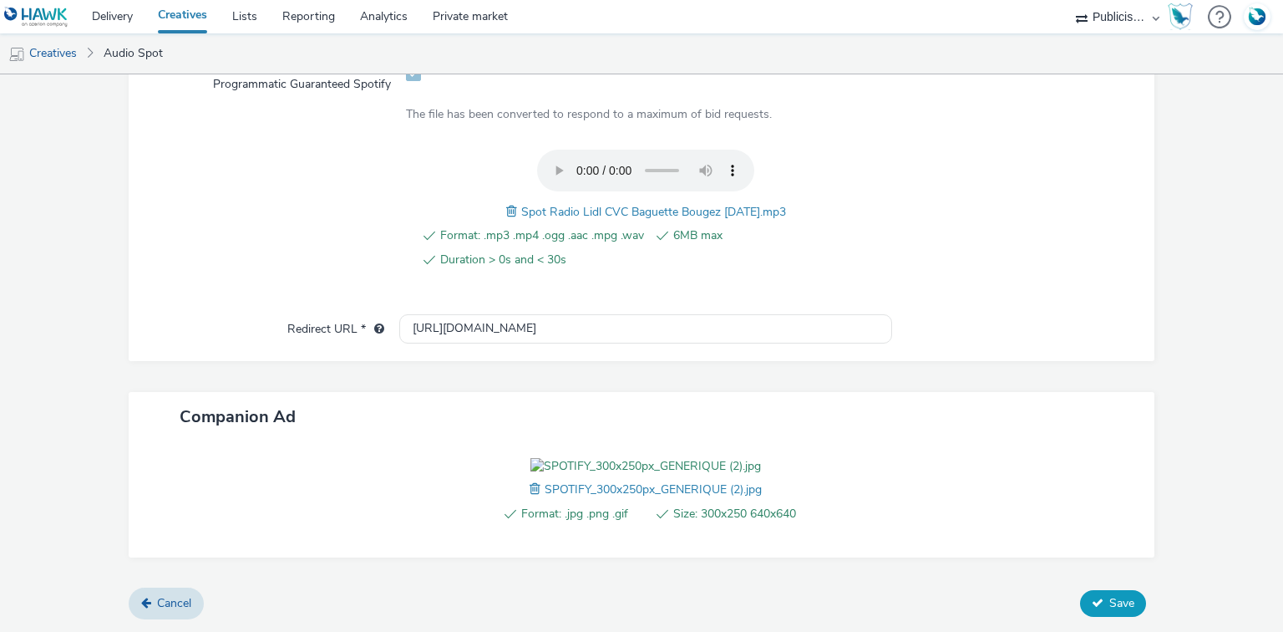
scroll to position [0, 0]
click at [1116, 612] on button "Save" at bounding box center [1113, 603] width 66 height 27
